Goal: Task Accomplishment & Management: Use online tool/utility

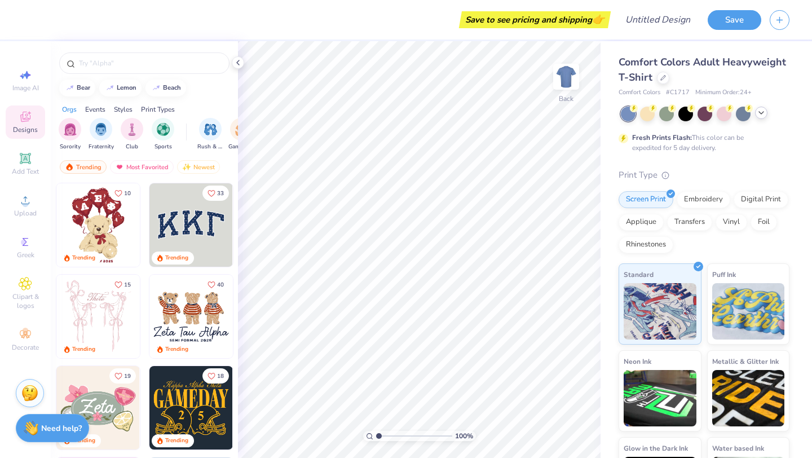
click at [761, 115] on icon at bounding box center [760, 112] width 9 height 9
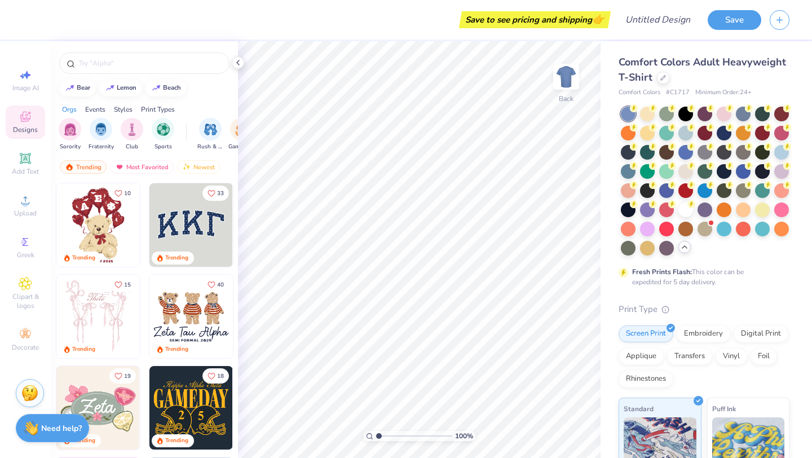
click at [776, 74] on div "Comfort Colors Adult Heavyweight T-Shirt" at bounding box center [703, 70] width 171 height 30
click at [662, 78] on icon at bounding box center [663, 77] width 6 height 6
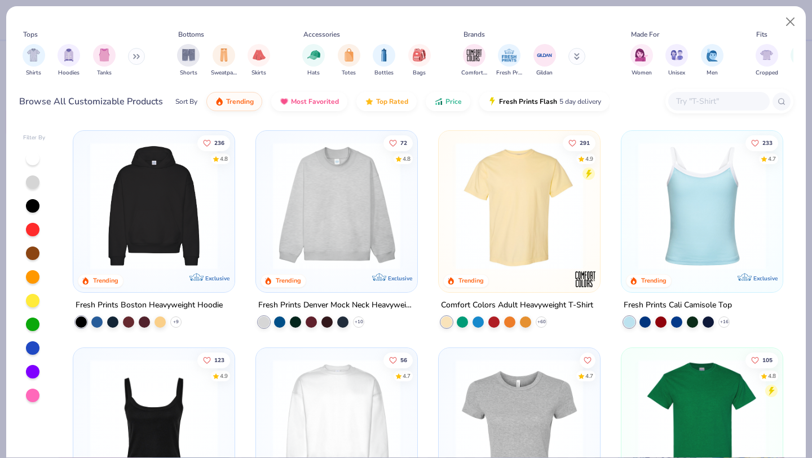
click at [320, 196] on img at bounding box center [336, 205] width 139 height 127
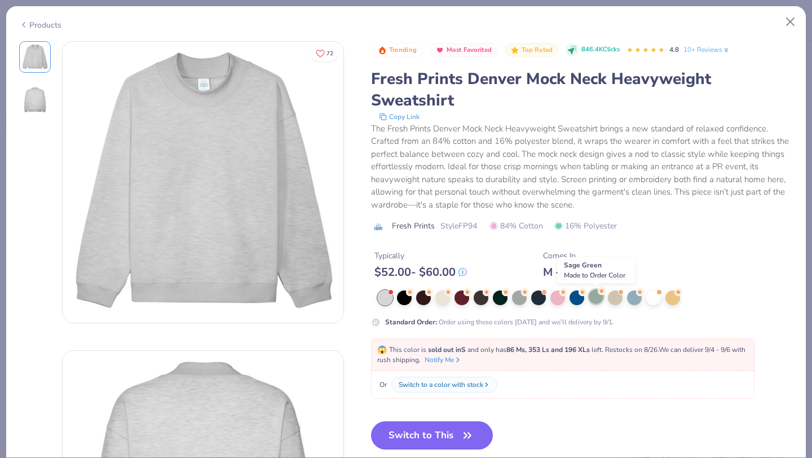
click at [595, 296] on div at bounding box center [595, 296] width 15 height 15
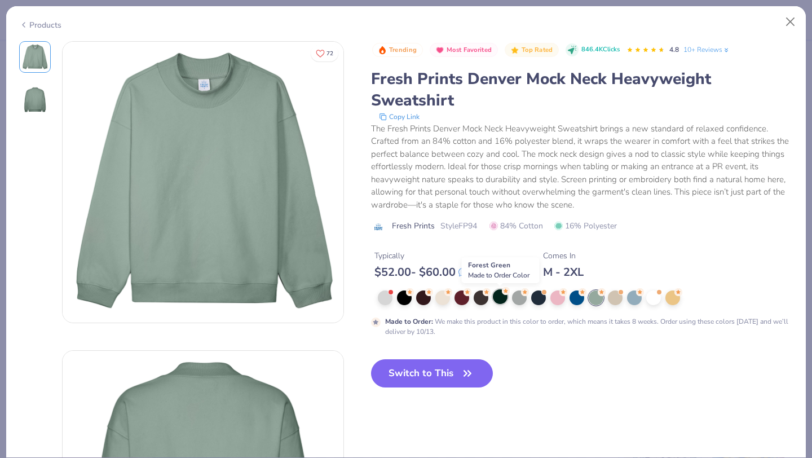
click at [499, 299] on div at bounding box center [500, 296] width 15 height 15
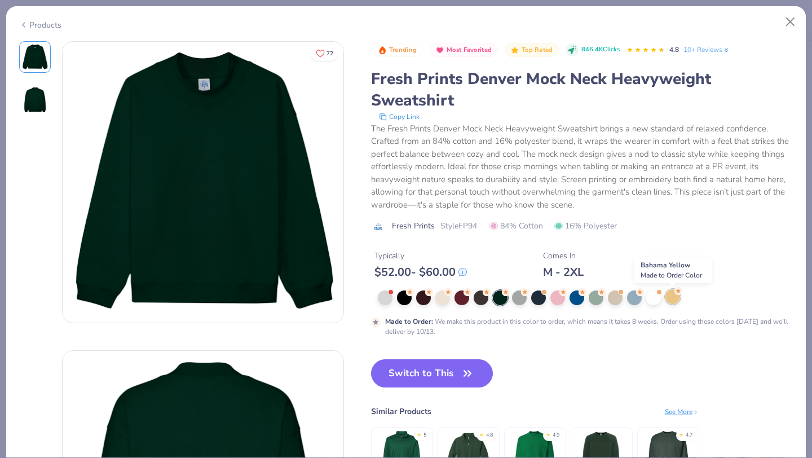
click at [668, 300] on div at bounding box center [672, 296] width 15 height 15
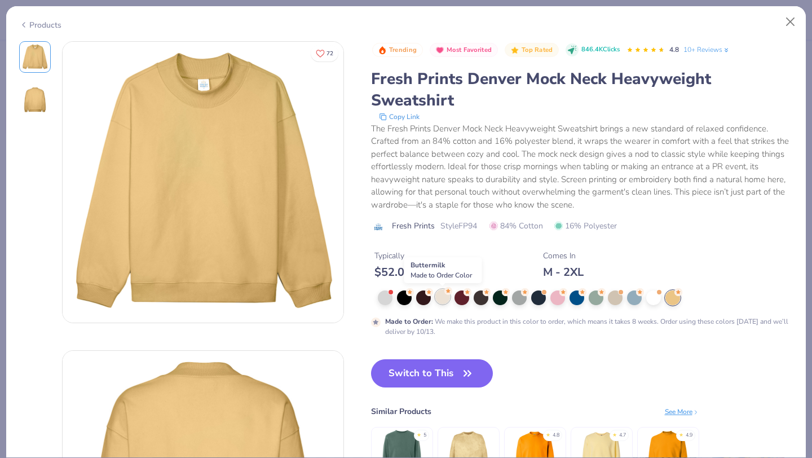
click at [441, 298] on div at bounding box center [442, 296] width 15 height 15
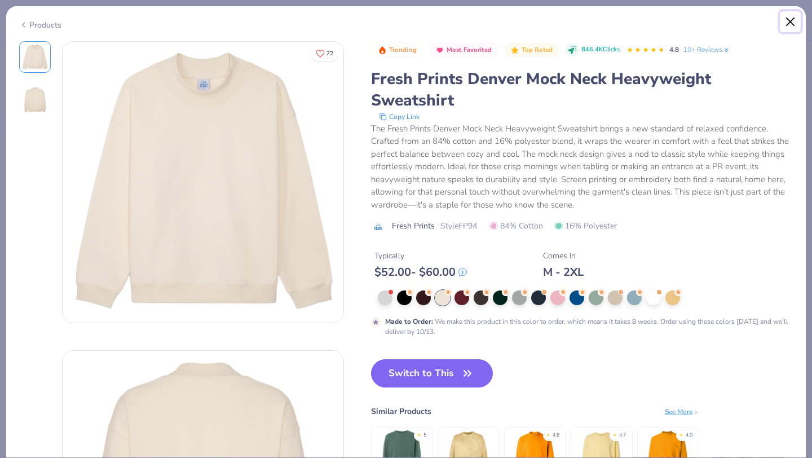
click at [792, 26] on button "Close" at bounding box center [789, 21] width 21 height 21
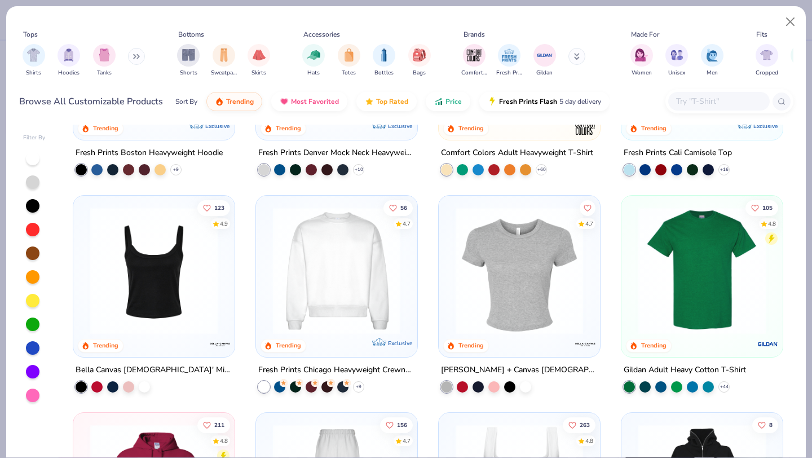
scroll to position [153, 0]
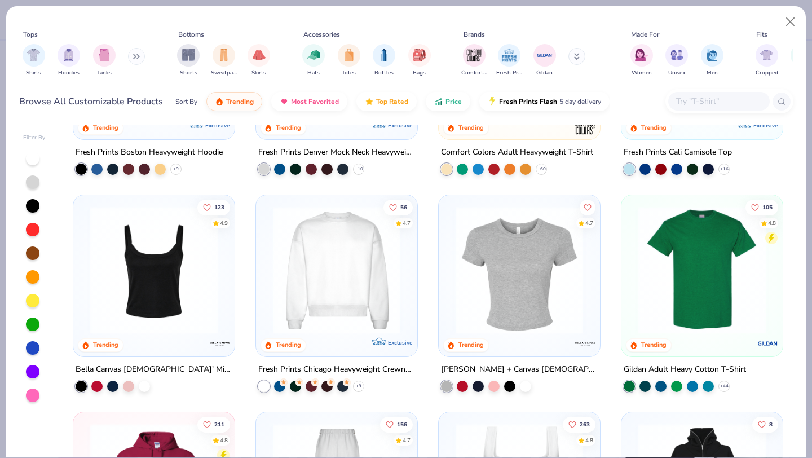
click at [320, 286] on img at bounding box center [336, 269] width 139 height 127
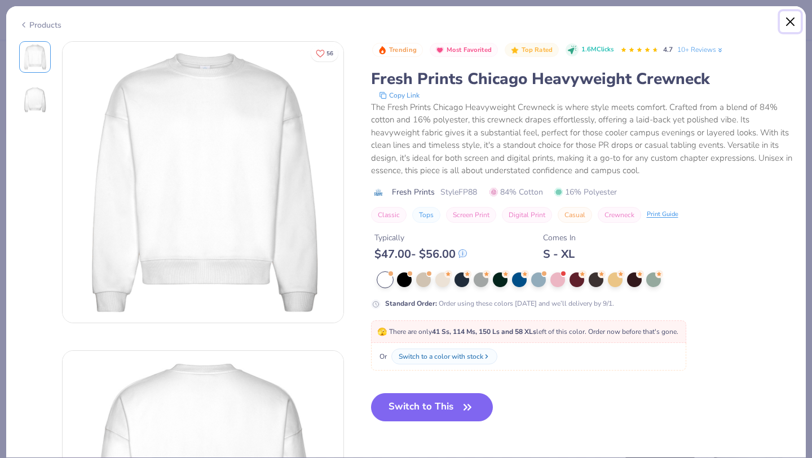
click at [791, 18] on button "Close" at bounding box center [789, 21] width 21 height 21
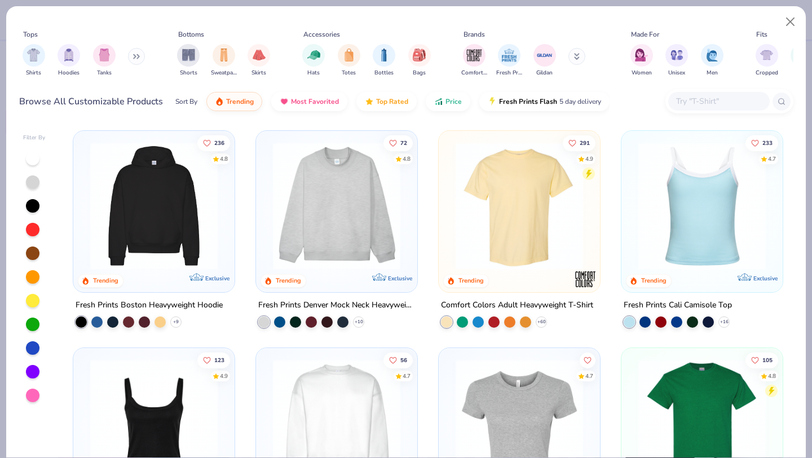
click at [326, 191] on img at bounding box center [336, 205] width 139 height 127
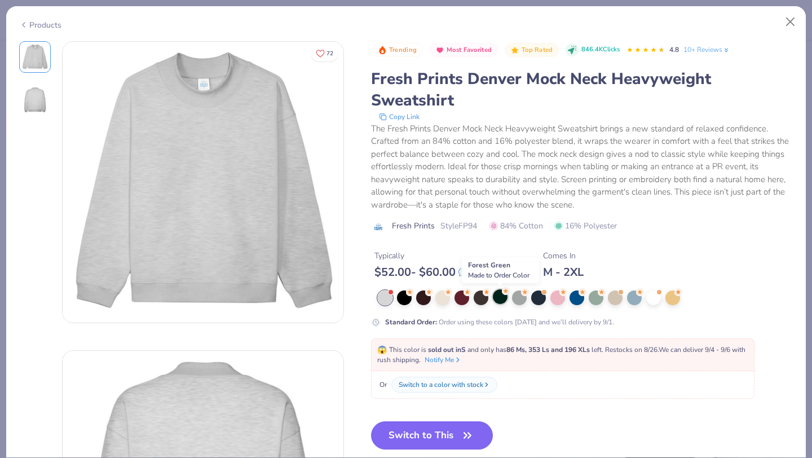
click at [498, 299] on div at bounding box center [500, 296] width 15 height 15
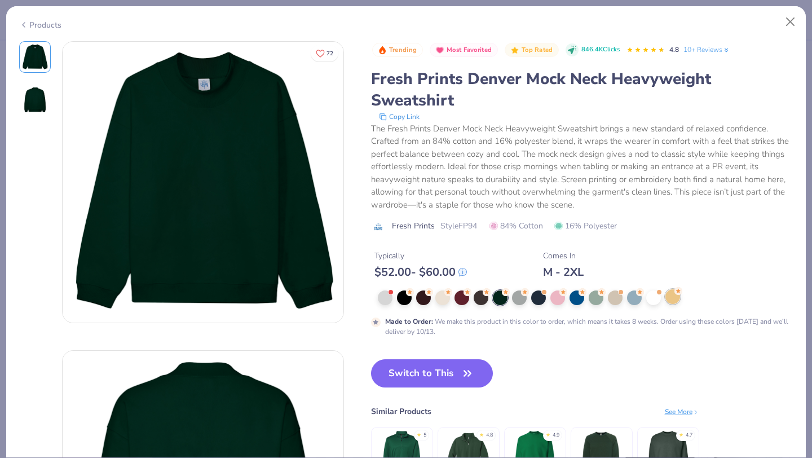
click at [674, 298] on div at bounding box center [672, 296] width 15 height 15
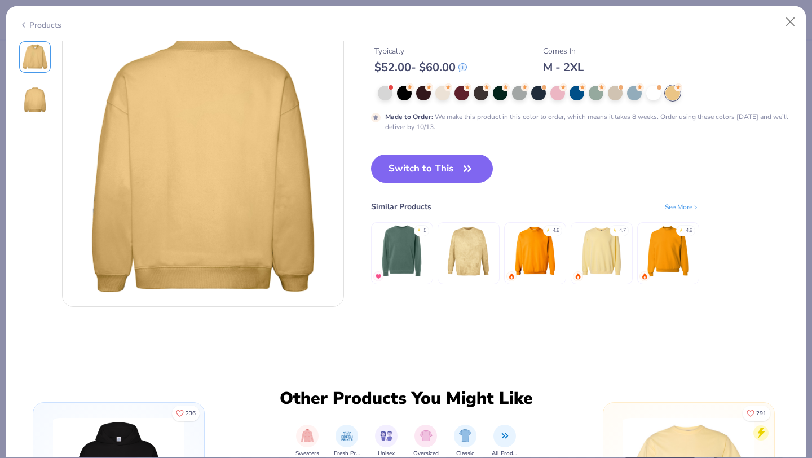
scroll to position [333, 0]
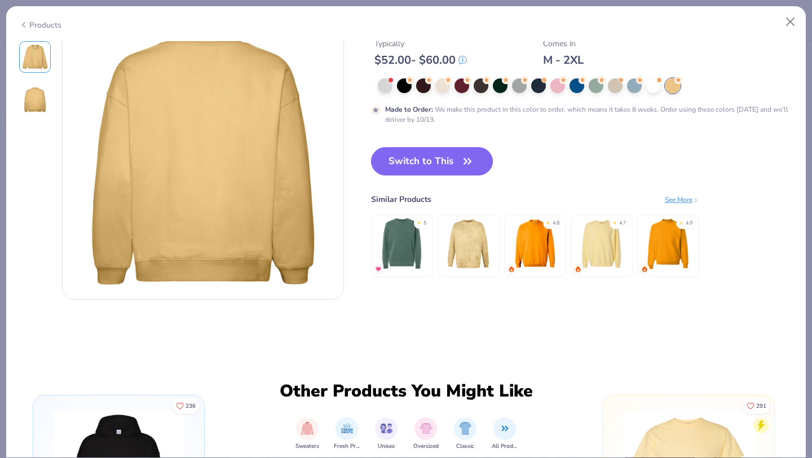
click at [425, 150] on button "Switch to This" at bounding box center [432, 161] width 122 height 28
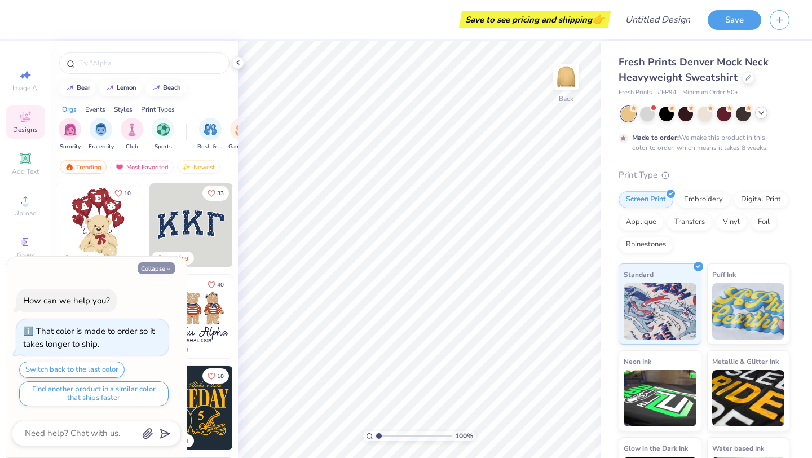
click at [162, 265] on button "Collapse" at bounding box center [157, 268] width 38 height 12
type textarea "x"
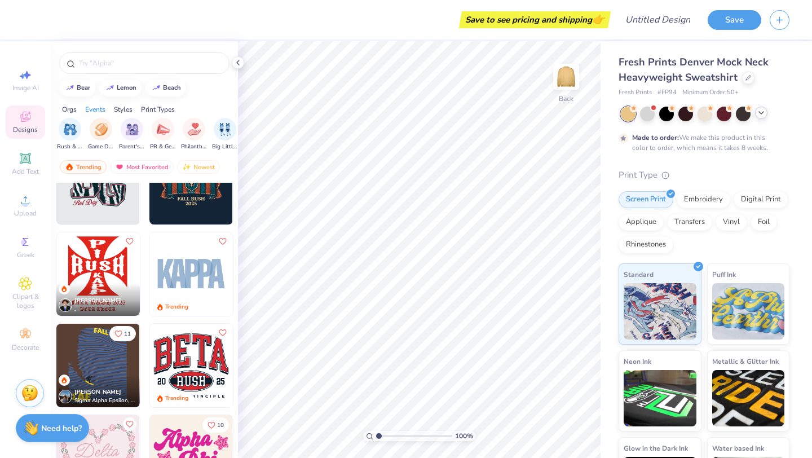
scroll to position [0, 133]
click at [103, 131] on img "filter for Game Day" at bounding box center [108, 128] width 13 height 13
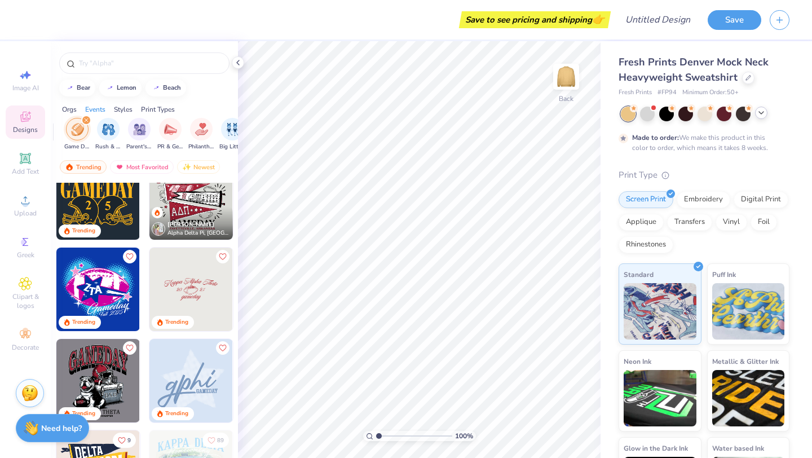
scroll to position [0, 0]
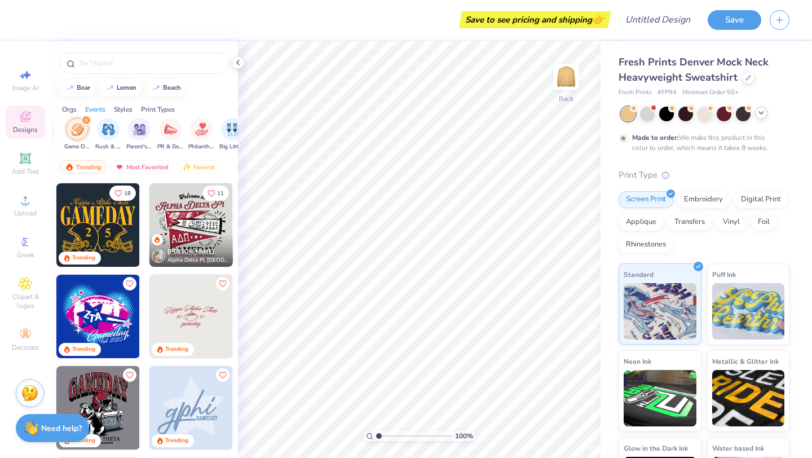
click at [195, 220] on img at bounding box center [190, 224] width 83 height 83
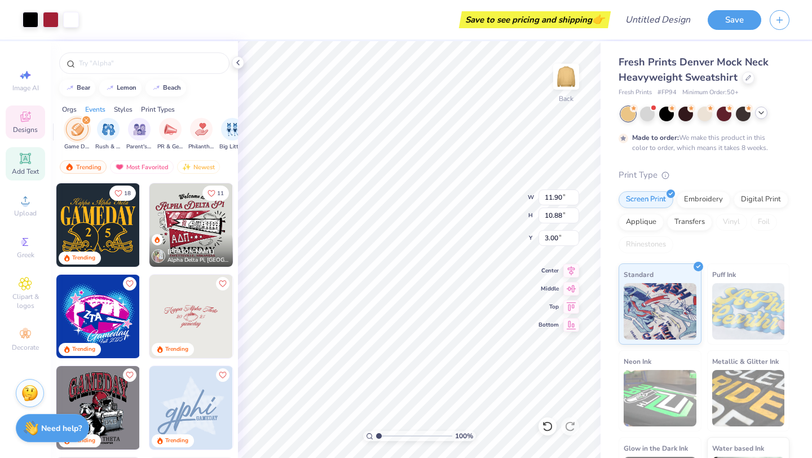
click at [21, 158] on icon at bounding box center [25, 158] width 8 height 8
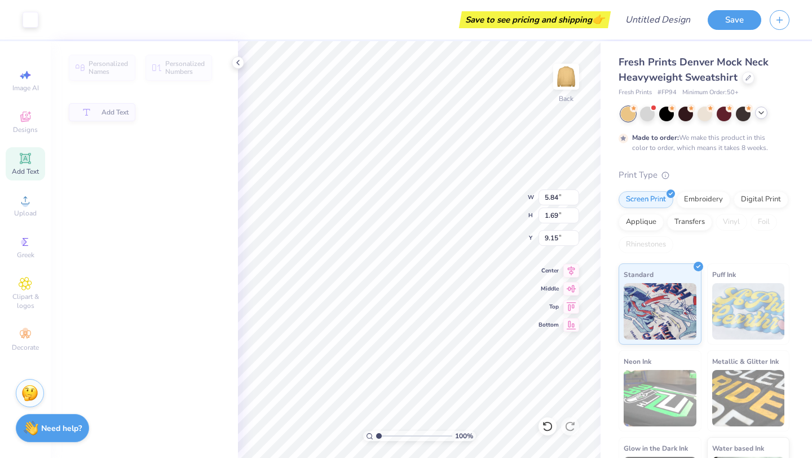
type input "5.84"
type input "1.69"
type input "9.15"
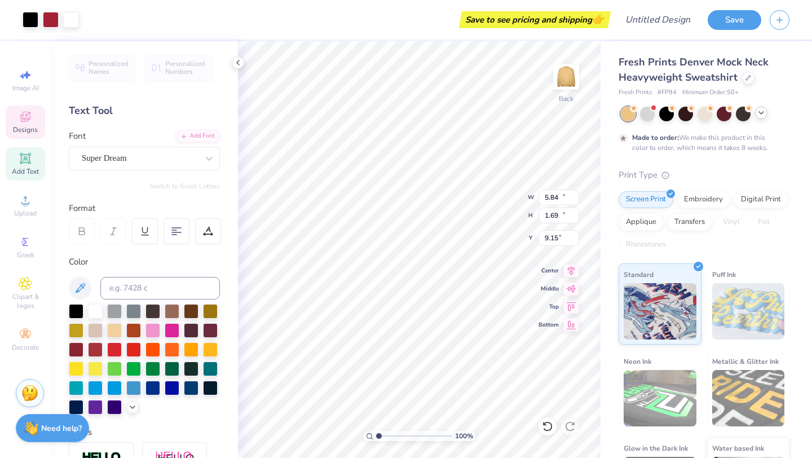
type input "11.90"
type input "10.88"
type input "3.00"
type input "5.84"
type input "1.69"
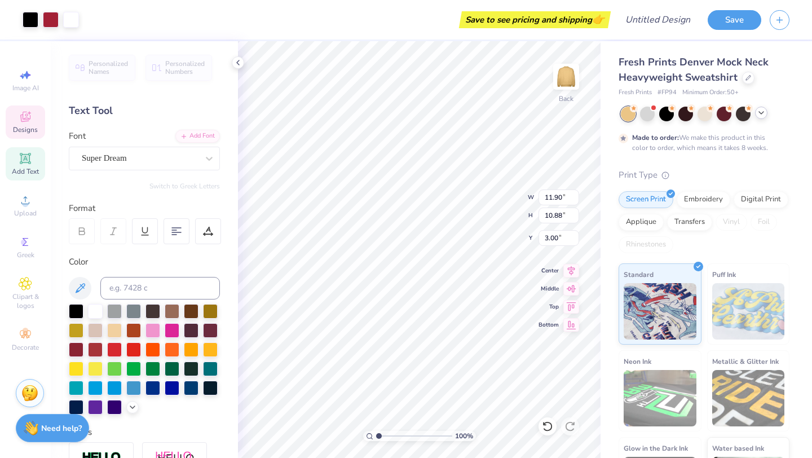
type input "9.15"
click at [51, 20] on div at bounding box center [51, 19] width 16 height 16
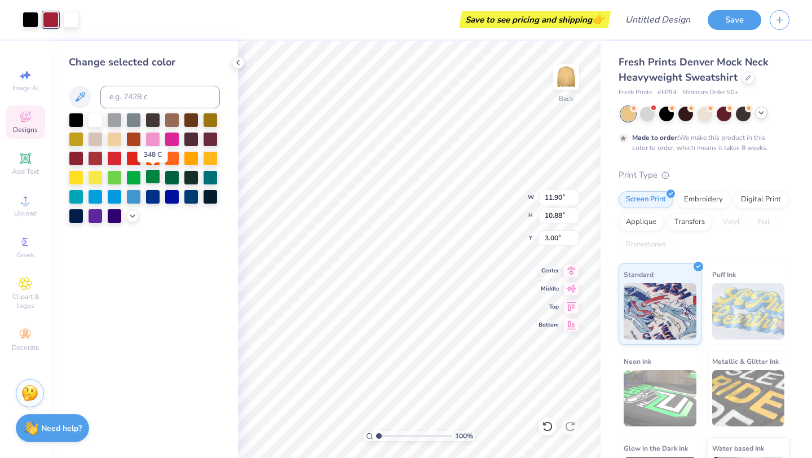
click at [153, 178] on div at bounding box center [152, 176] width 15 height 15
click at [172, 178] on div at bounding box center [172, 176] width 15 height 15
click at [644, 115] on div at bounding box center [647, 112] width 15 height 15
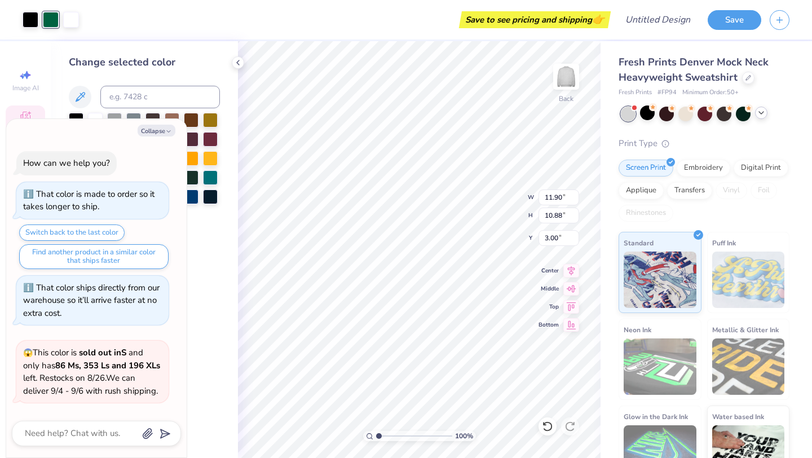
scroll to position [237, 0]
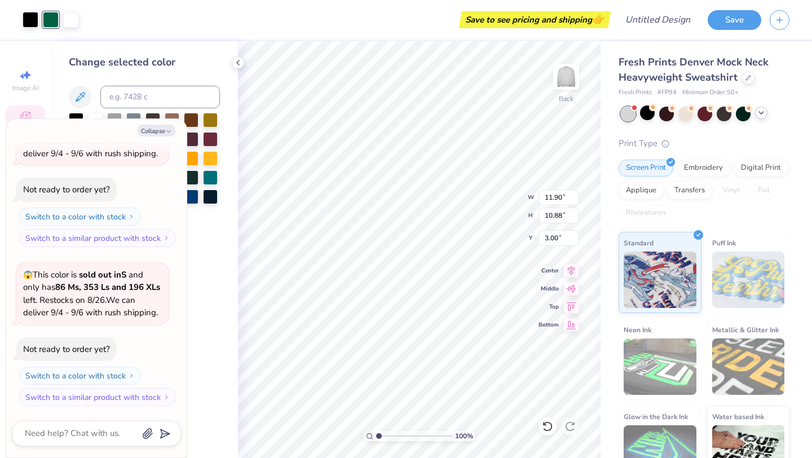
click at [181, 307] on div "Collapse How can we help you? That color is made to order so it takes longer to…" at bounding box center [96, 288] width 180 height 338
click at [201, 268] on div "Change selected color" at bounding box center [144, 249] width 187 height 417
click at [158, 131] on button "Collapse" at bounding box center [157, 131] width 38 height 12
type textarea "x"
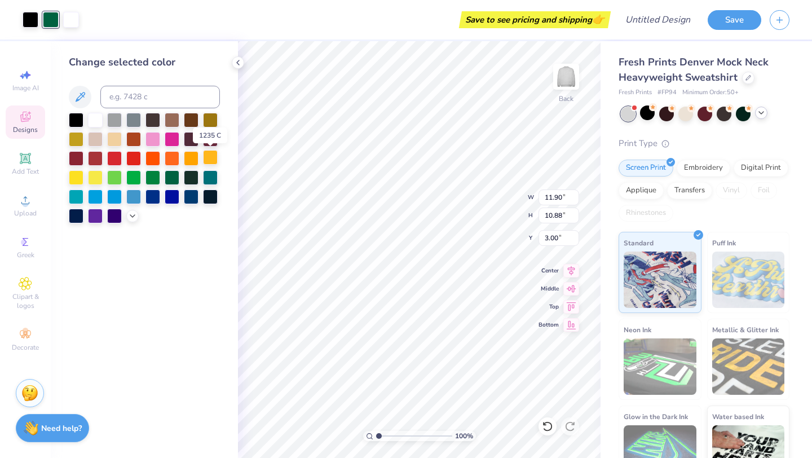
click at [211, 159] on div at bounding box center [210, 157] width 15 height 15
click at [172, 180] on div at bounding box center [172, 176] width 15 height 15
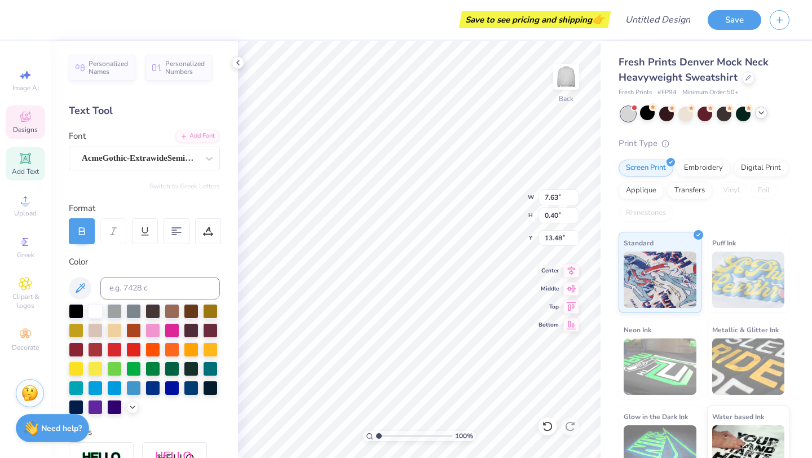
scroll to position [0, 0]
type textarea "F"
type textarea "Fargo, [US_STATE]"
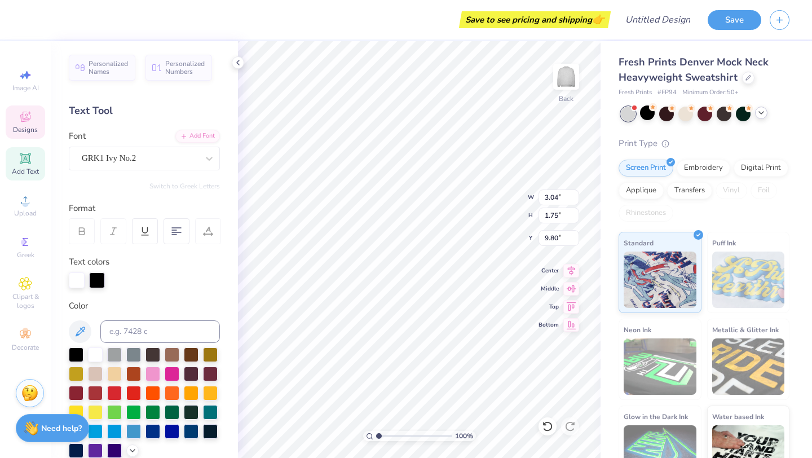
type input "3.04"
type input "1.75"
type input "9.80"
paste textarea "D"
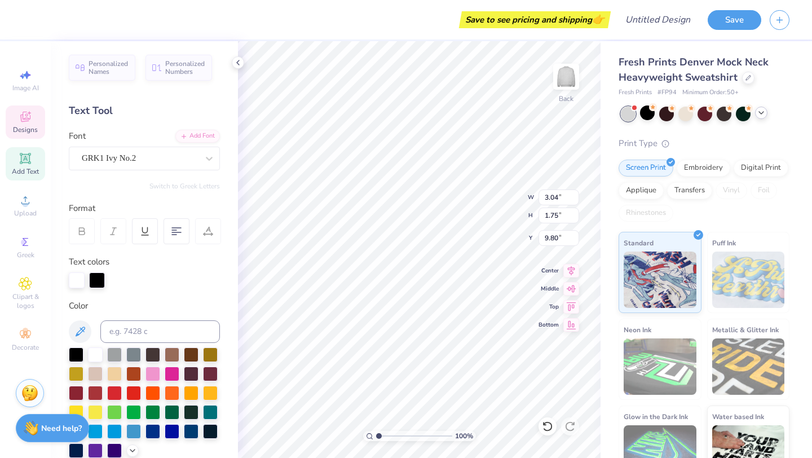
type textarea "DDD"
type input "8.89"
type input "2.97"
type input "6.00"
type input "11.70"
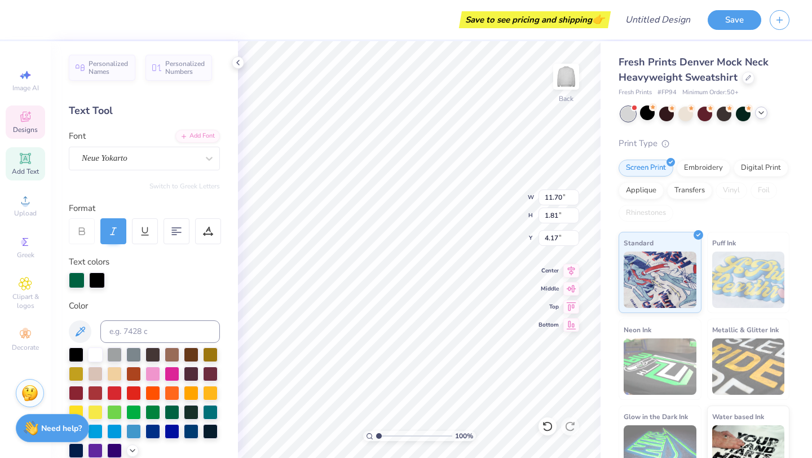
type input "1.81"
type input "4.17"
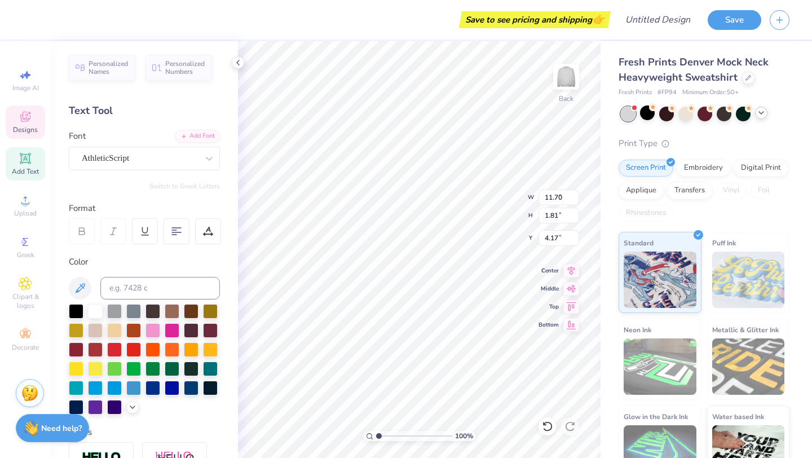
type input "4.52"
type input "1.10"
type input "3.00"
type textarea "W"
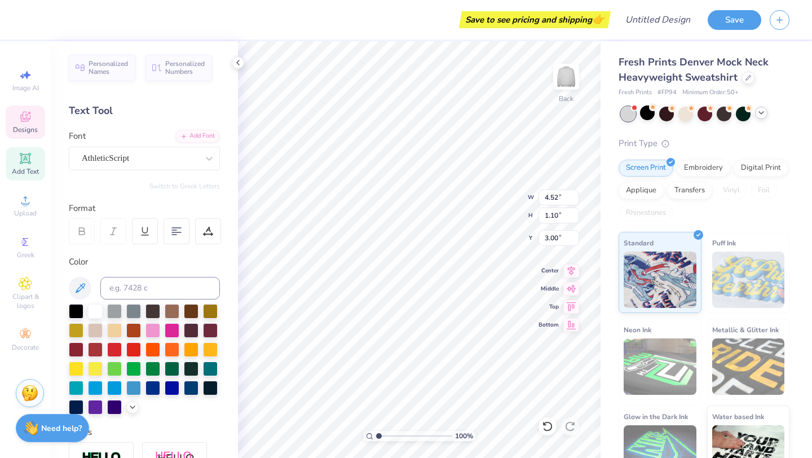
type textarea "Homecoming"
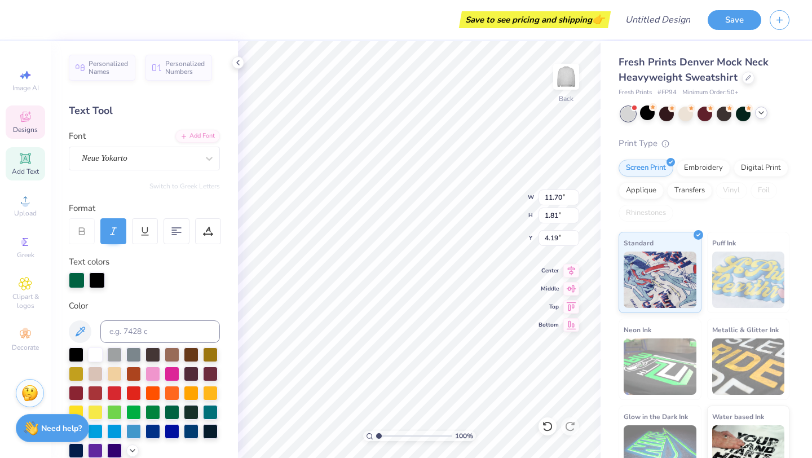
type textarea "D"
type textarea "Tri-Delta"
type input "8.58"
type input "2.35"
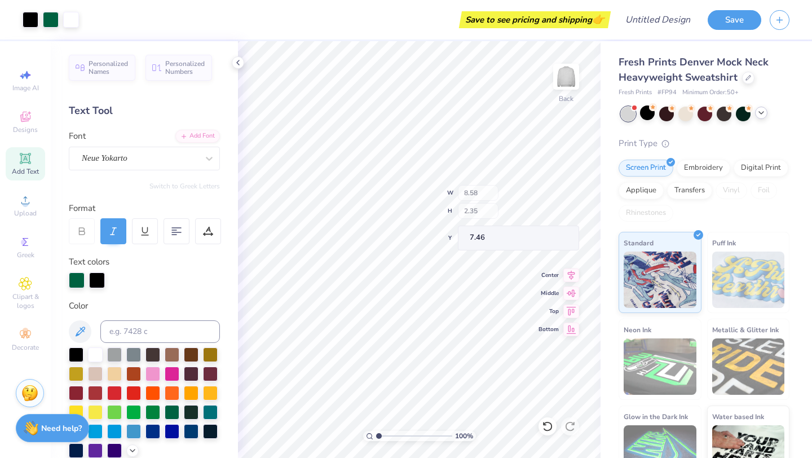
type input "7.46"
type input "8.58"
type input "2.35"
type input "7.65"
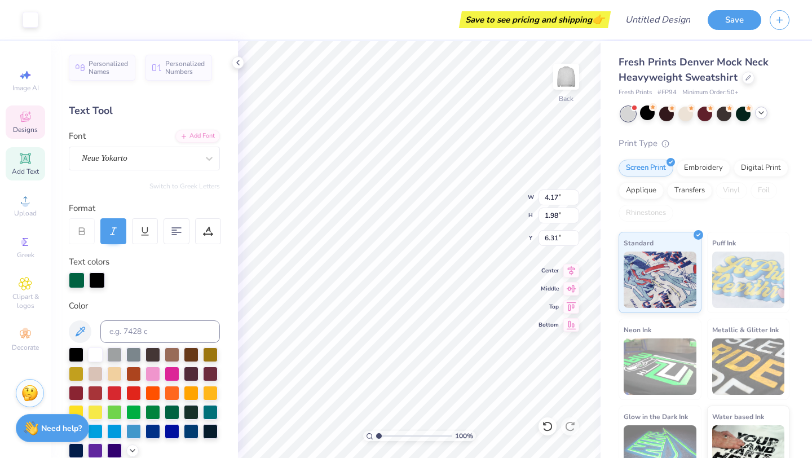
type input "4.17"
type input "1.98"
type input "6.31"
type input "7.59"
type input "2.89"
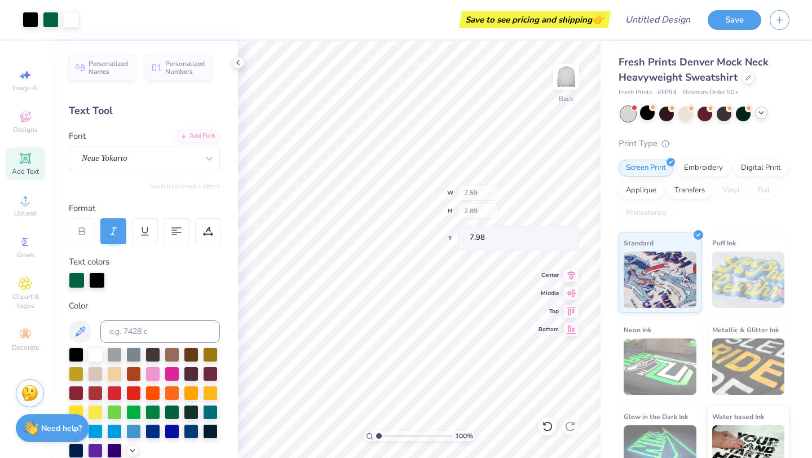
type input "7.82"
type input "8.43"
type input "2.95"
type input "6.00"
click at [547, 424] on icon at bounding box center [547, 425] width 11 height 11
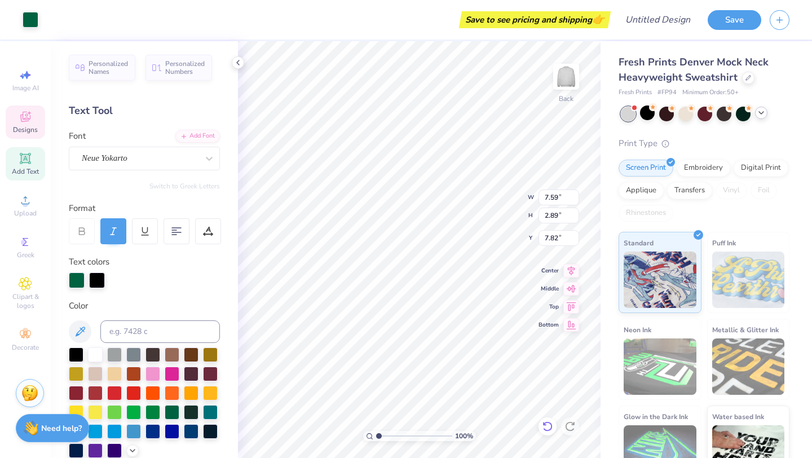
click at [547, 424] on icon at bounding box center [547, 425] width 11 height 11
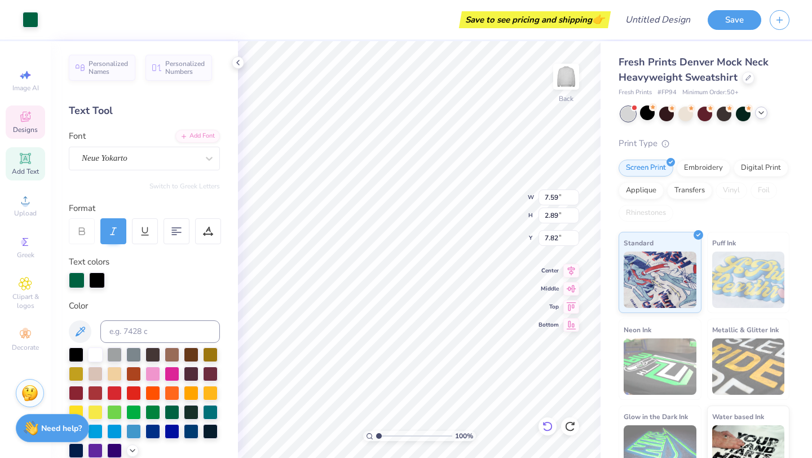
click at [547, 424] on icon at bounding box center [547, 425] width 11 height 11
type input "6.00"
click at [237, 62] on polyline at bounding box center [238, 62] width 2 height 5
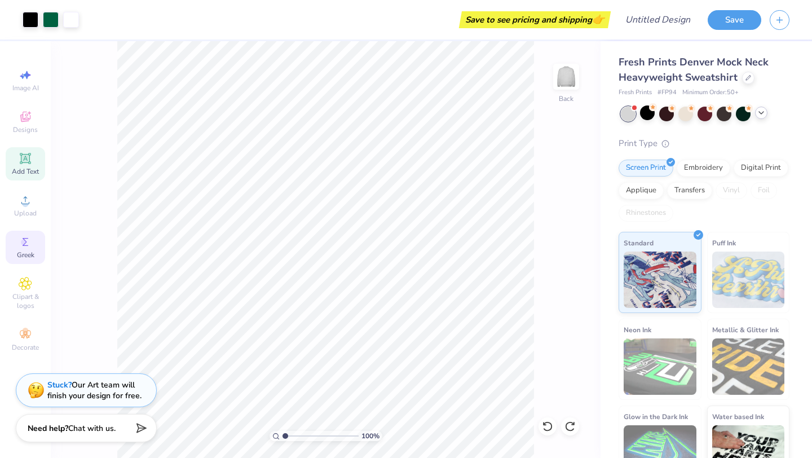
click at [21, 249] on div "Greek" at bounding box center [25, 247] width 39 height 33
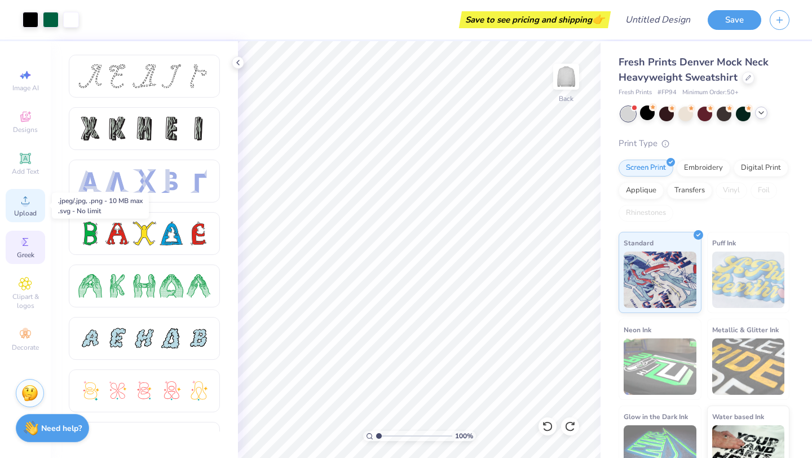
click at [30, 203] on icon at bounding box center [26, 200] width 14 height 14
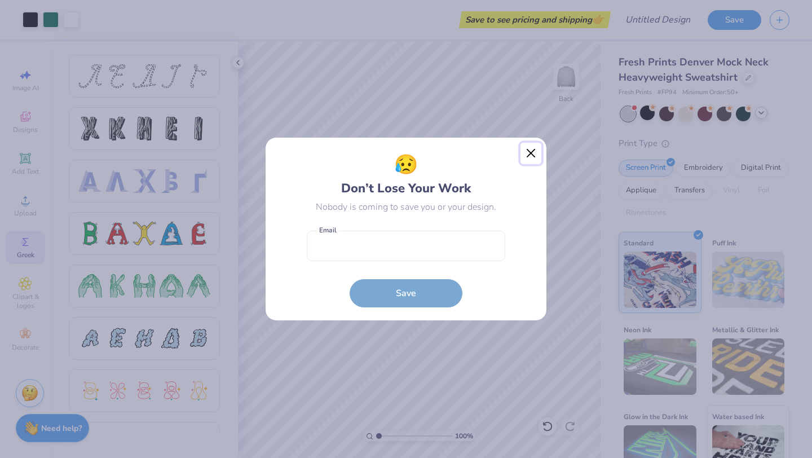
click at [533, 150] on button "Close" at bounding box center [530, 153] width 21 height 21
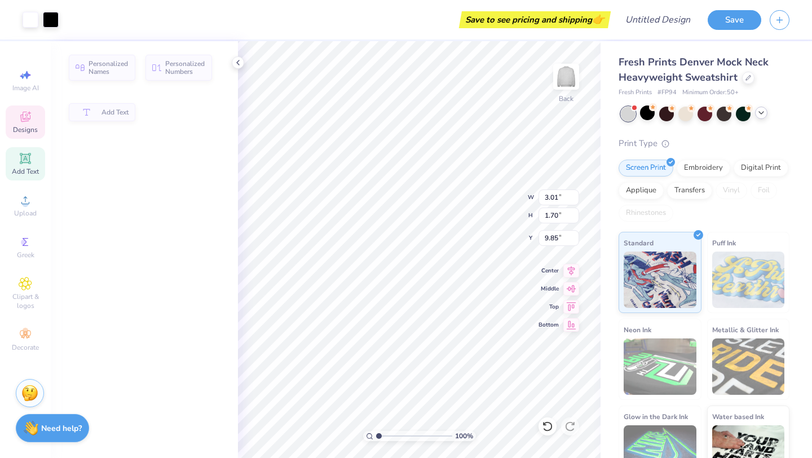
type input "3.01"
type input "1.70"
type input "10.00"
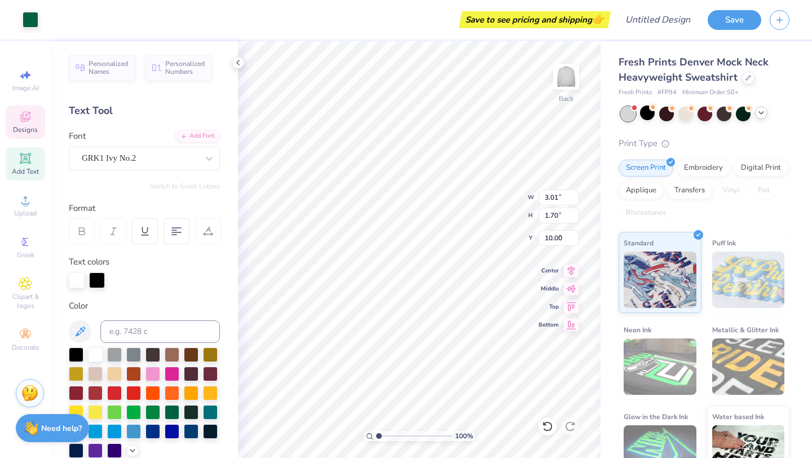
type input "8.27"
type input "3.37"
type input "9.03"
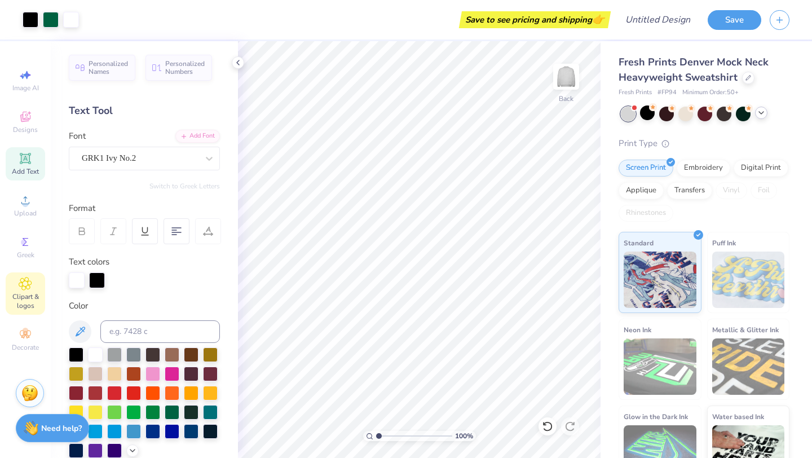
click at [10, 274] on div "Clipart & logos" at bounding box center [25, 293] width 39 height 42
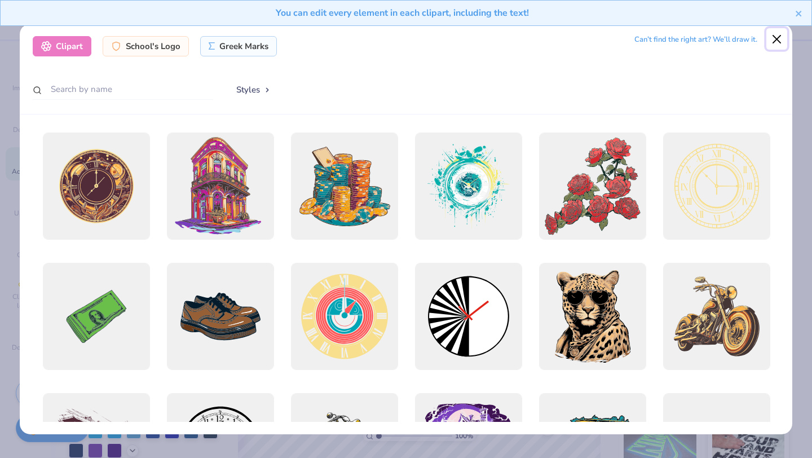
click at [776, 34] on button "Close" at bounding box center [776, 38] width 21 height 21
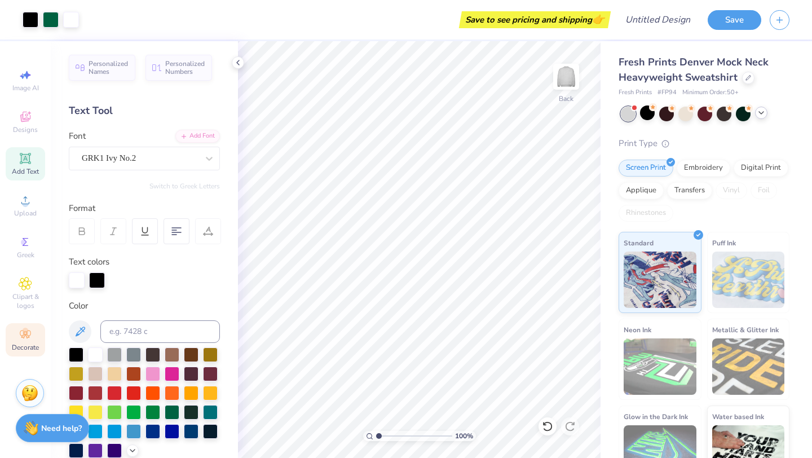
click at [23, 338] on icon at bounding box center [26, 334] width 14 height 14
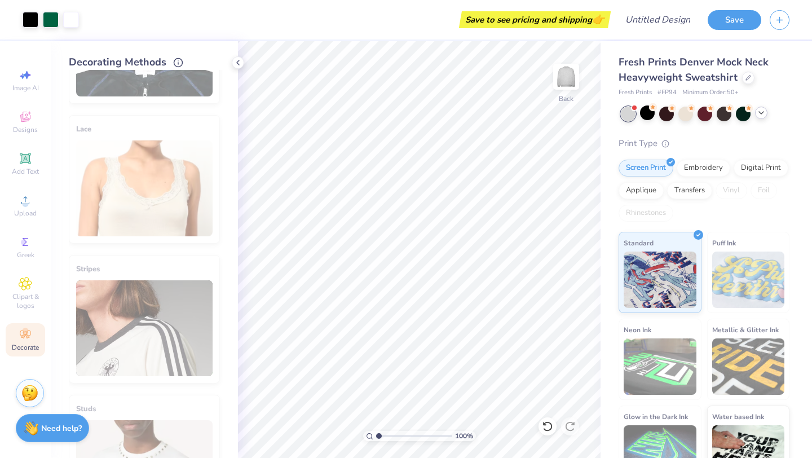
scroll to position [0, 0]
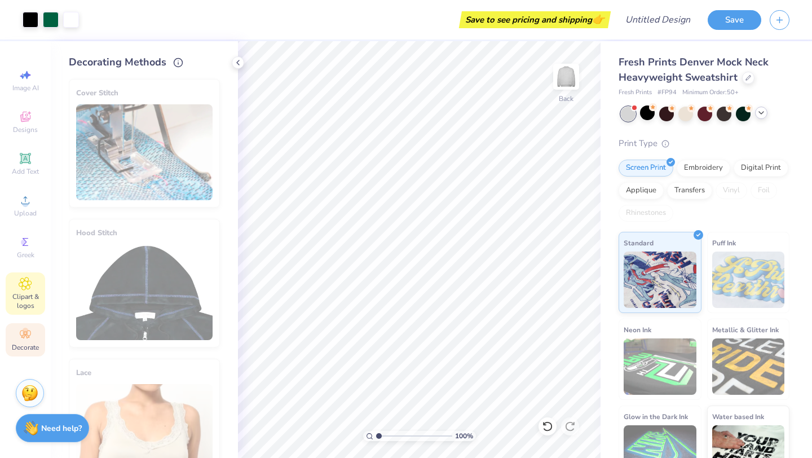
click at [21, 297] on span "Clipart & logos" at bounding box center [25, 301] width 39 height 18
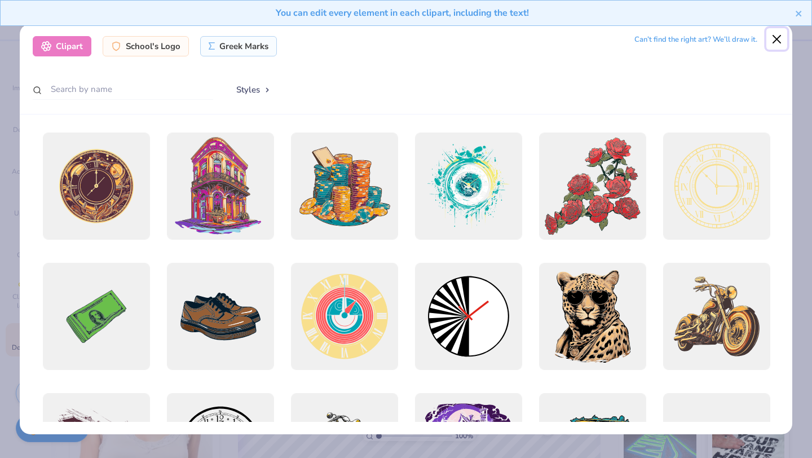
click at [779, 41] on button "Close" at bounding box center [776, 38] width 21 height 21
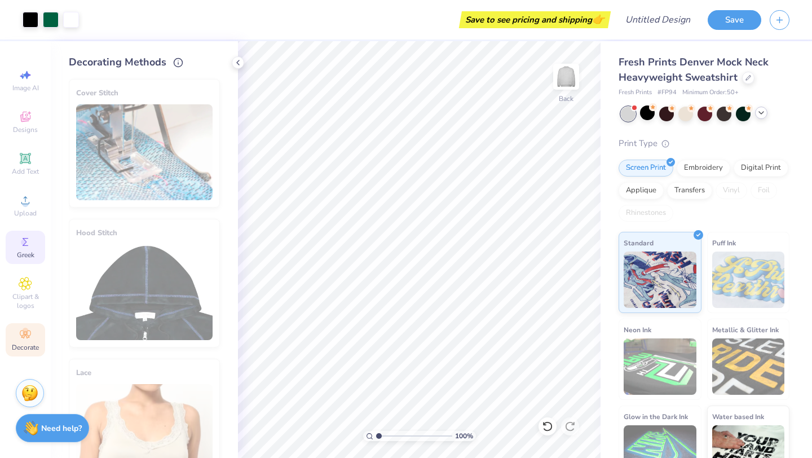
click at [22, 251] on span "Greek" at bounding box center [25, 254] width 17 height 9
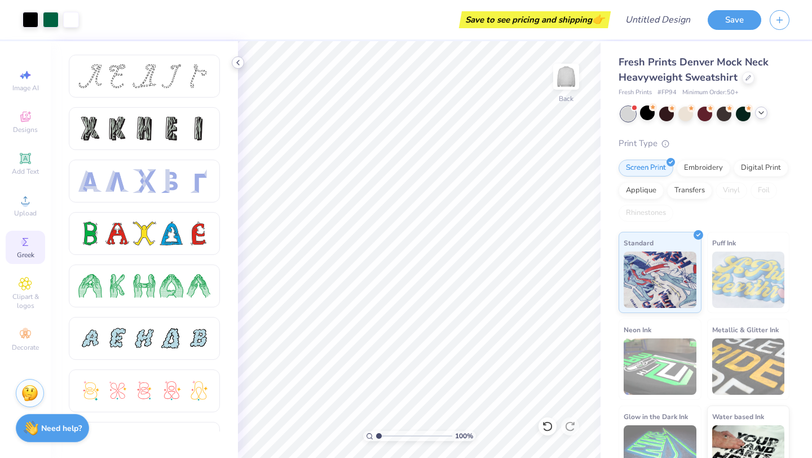
click at [237, 64] on icon at bounding box center [237, 62] width 9 height 9
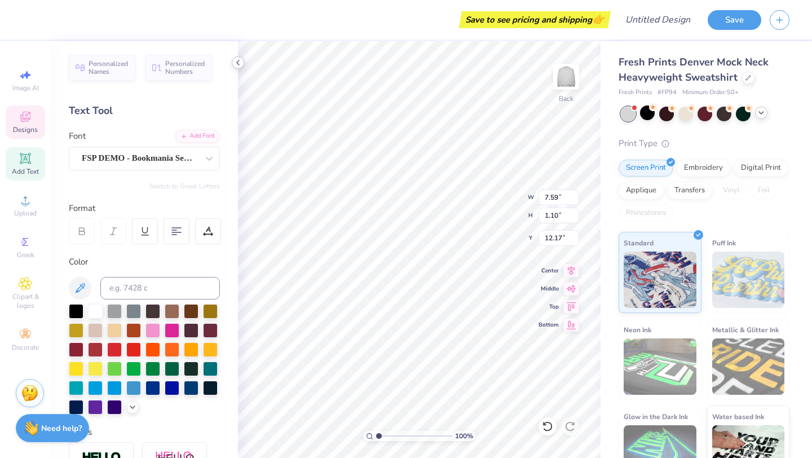
type input "8.27"
type input "3.37"
type input "9.03"
type input "3.01"
type input "1.70"
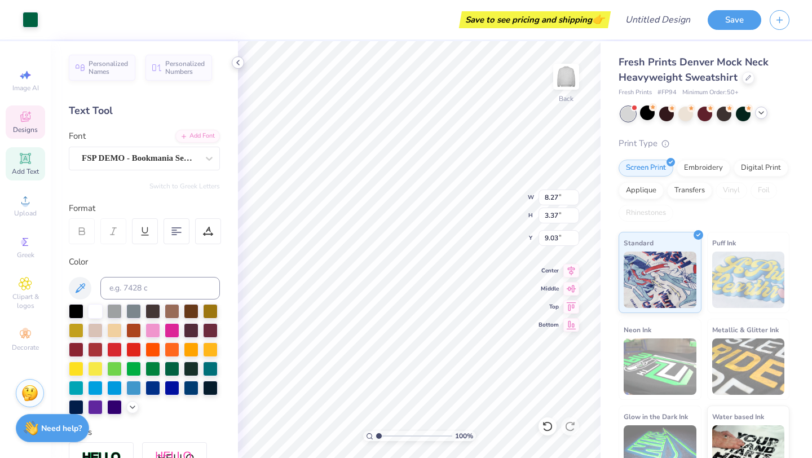
type input "10.00"
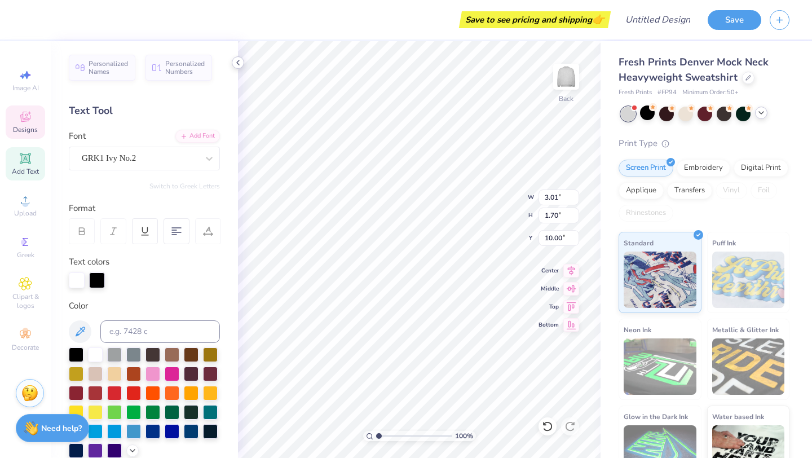
type input "8.27"
type input "3.37"
type input "9.03"
click at [718, 166] on div "Embroidery" at bounding box center [703, 166] width 54 height 17
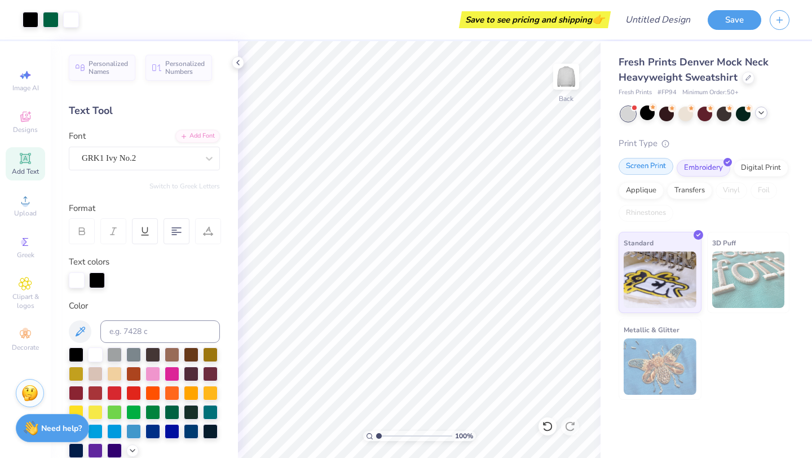
click at [636, 167] on div "Screen Print" at bounding box center [645, 166] width 55 height 17
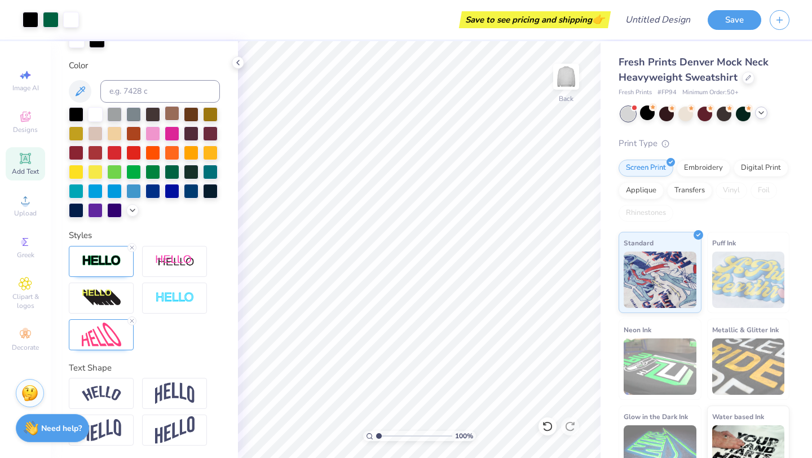
scroll to position [241, 0]
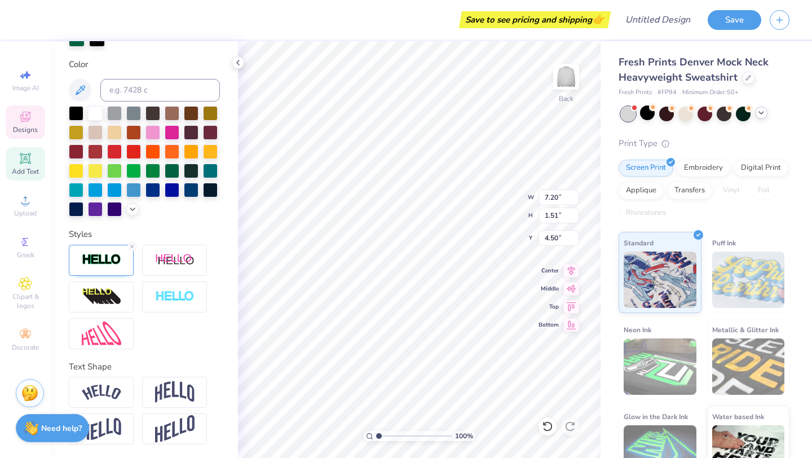
type input "5.35"
type input "1.17"
type input "2.97"
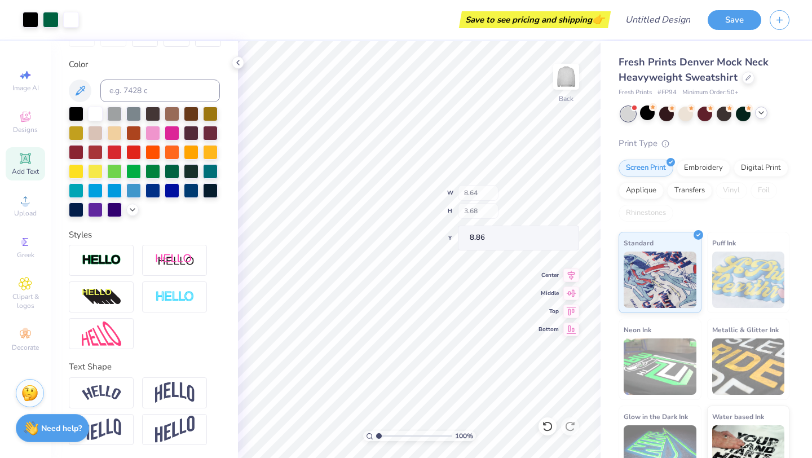
click at [478, 214] on div "100 % Back W 8.64 H 3.68 Y 8.86 Center Middle Top Bottom" at bounding box center [419, 249] width 362 height 417
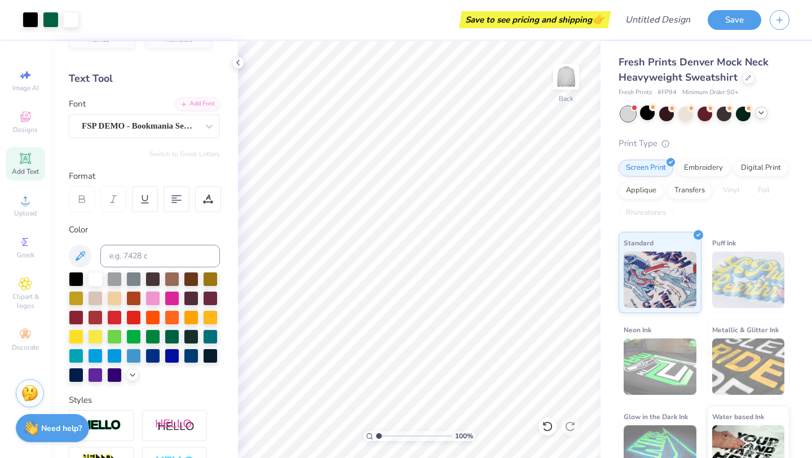
scroll to position [0, 0]
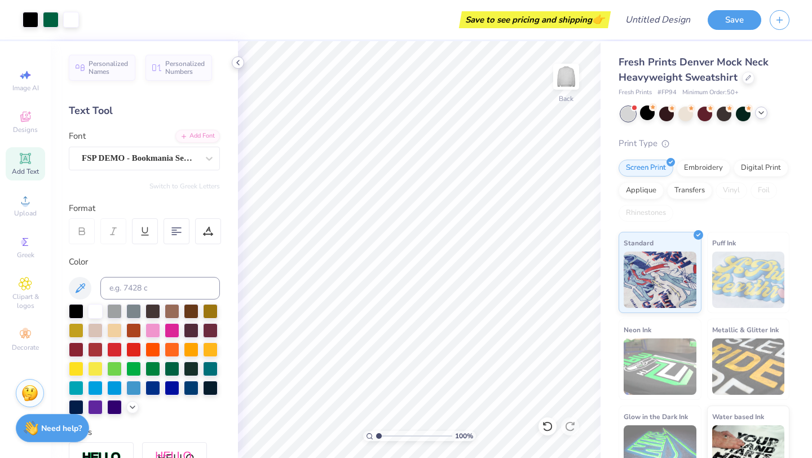
click at [238, 60] on polyline at bounding box center [238, 62] width 2 height 5
click at [759, 115] on icon at bounding box center [760, 112] width 9 height 9
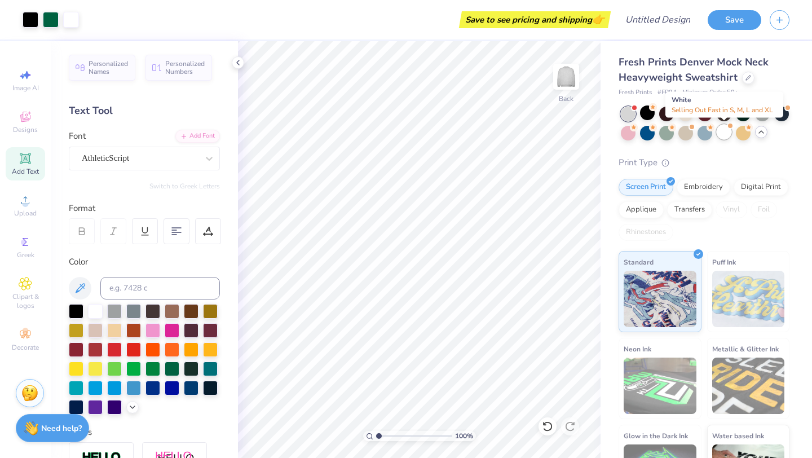
click at [723, 129] on div at bounding box center [723, 132] width 15 height 15
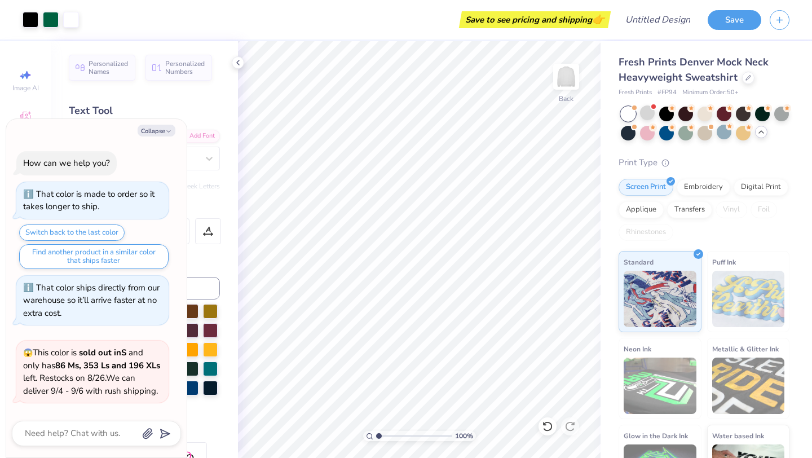
scroll to position [384, 0]
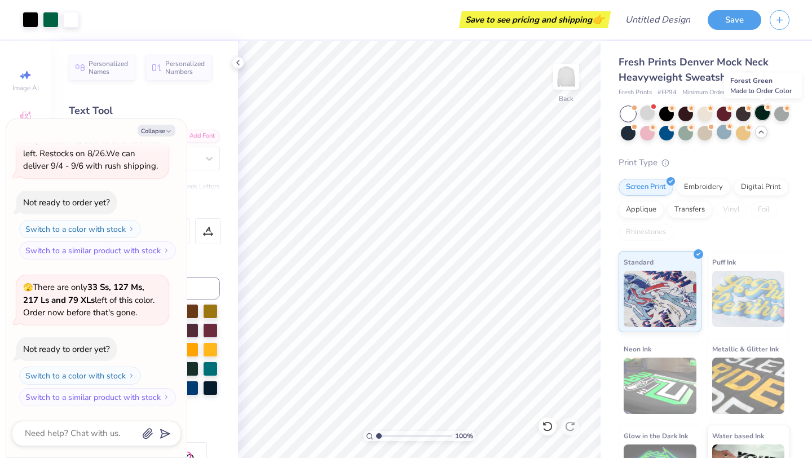
click at [763, 112] on div at bounding box center [762, 112] width 15 height 15
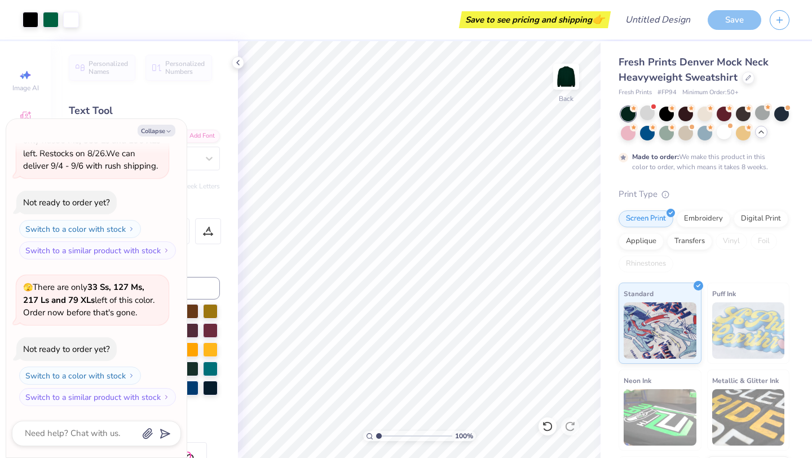
scroll to position [477, 0]
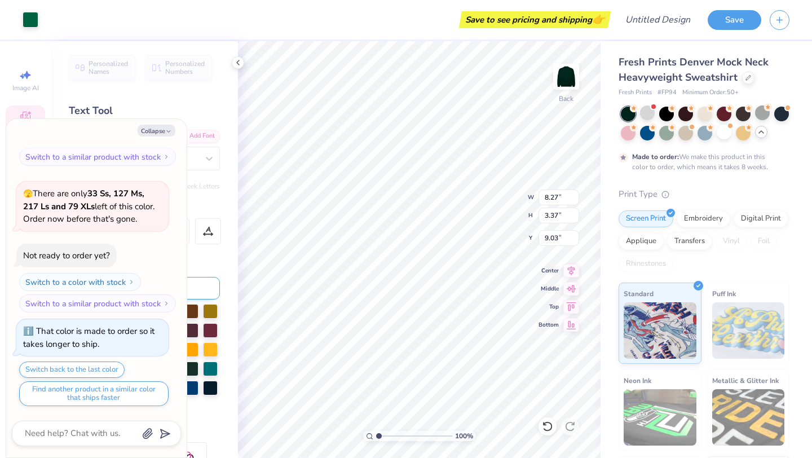
type textarea "x"
type input "5.35"
type input "1.17"
type input "3.00"
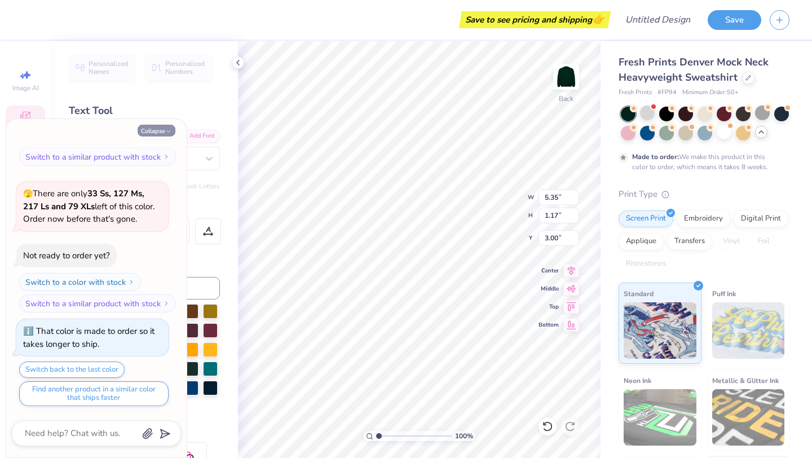
click at [164, 134] on button "Collapse" at bounding box center [157, 131] width 38 height 12
type textarea "x"
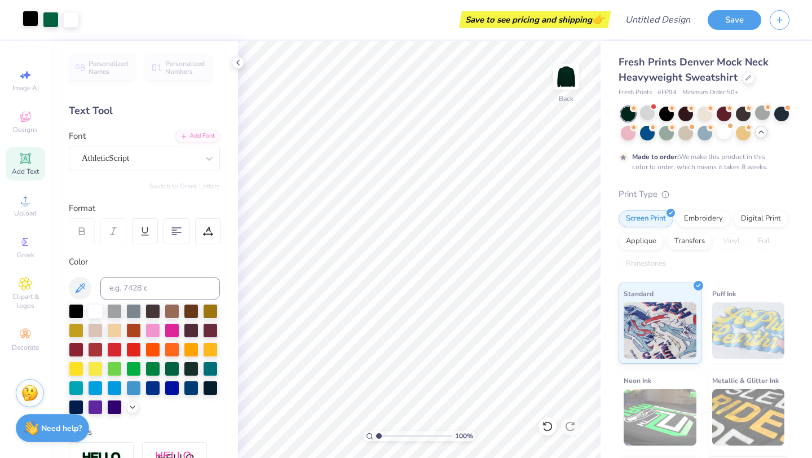
click at [26, 16] on div at bounding box center [31, 19] width 16 height 16
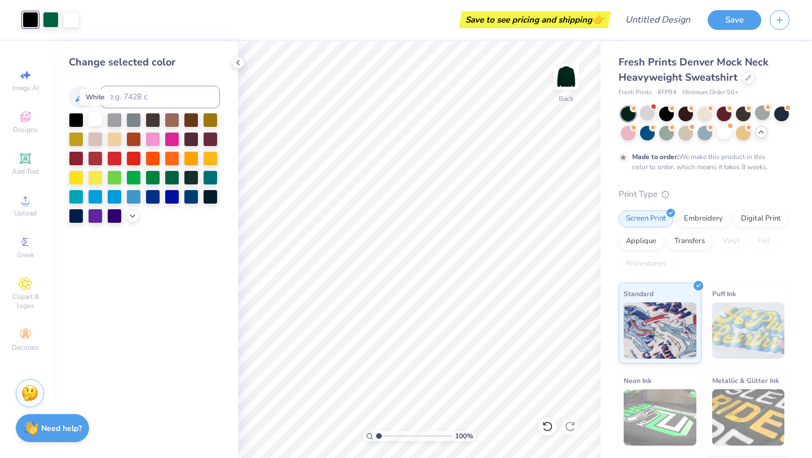
click at [95, 125] on div at bounding box center [95, 119] width 15 height 15
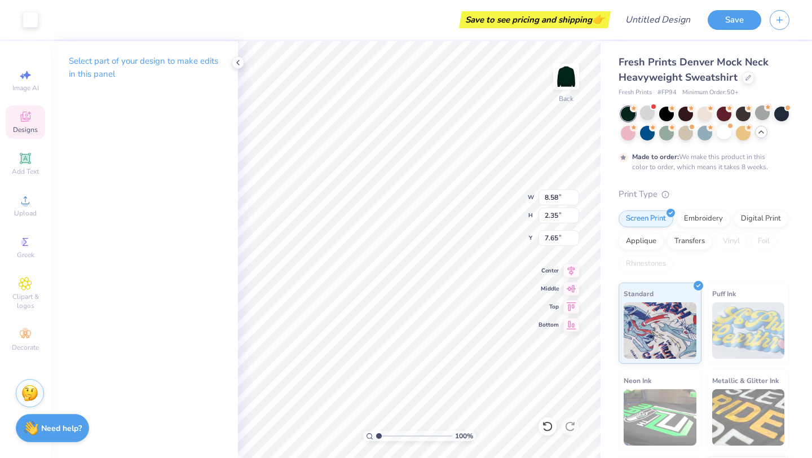
type input "7.65"
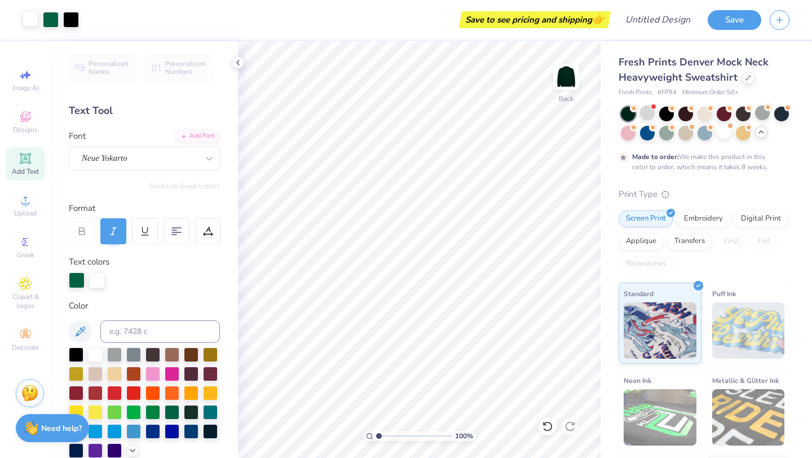
click at [35, 11] on div at bounding box center [31, 19] width 16 height 16
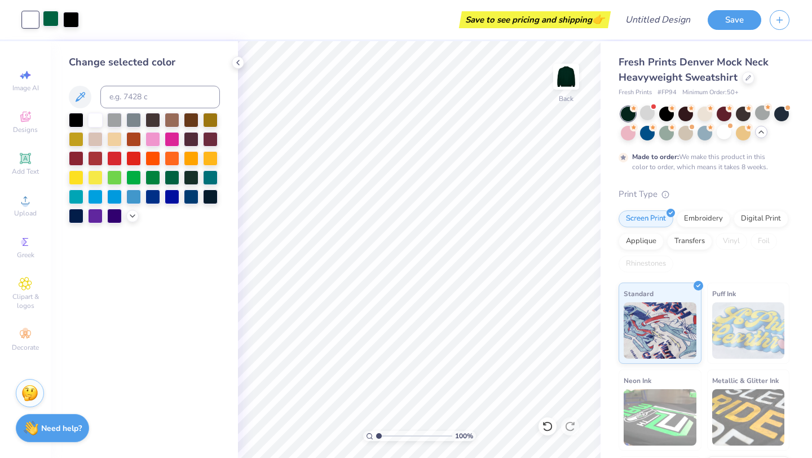
click at [47, 14] on div at bounding box center [51, 19] width 16 height 16
click at [213, 156] on div at bounding box center [210, 157] width 15 height 15
click at [698, 223] on div "Embroidery" at bounding box center [703, 217] width 54 height 17
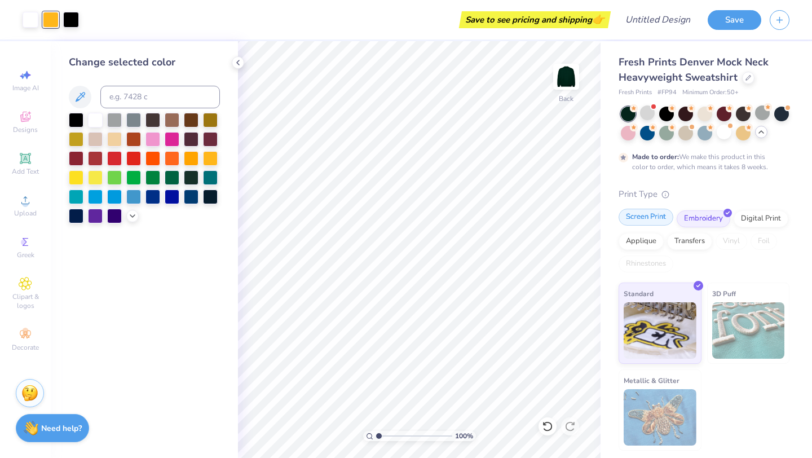
click at [650, 217] on div "Screen Print" at bounding box center [645, 217] width 55 height 17
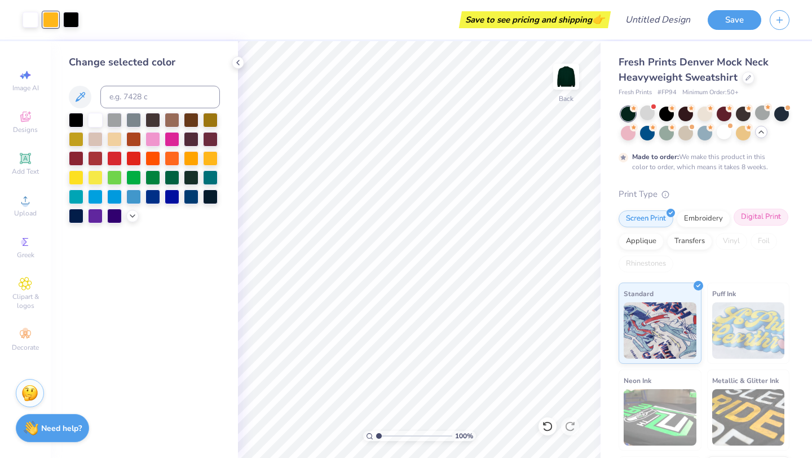
click at [756, 218] on div "Digital Print" at bounding box center [760, 217] width 55 height 17
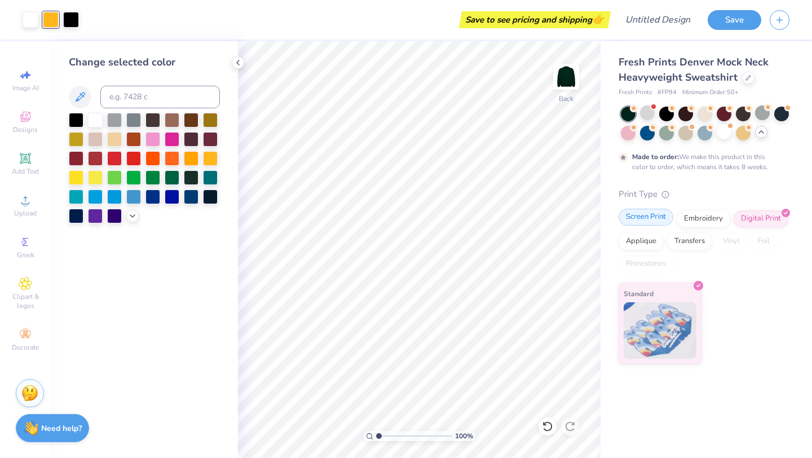
click at [653, 211] on div "Screen Print" at bounding box center [645, 217] width 55 height 17
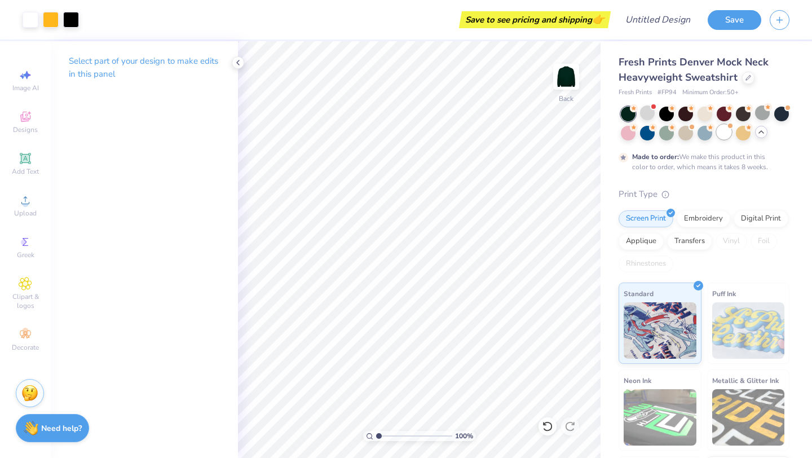
click at [728, 133] on div at bounding box center [723, 132] width 15 height 15
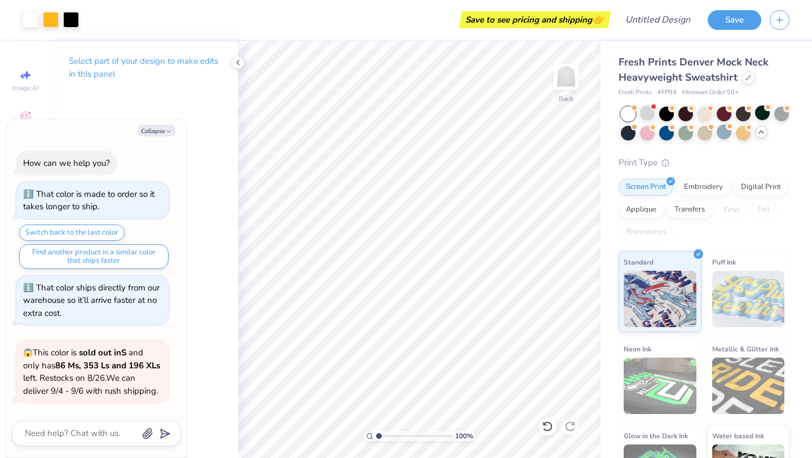
scroll to position [680, 0]
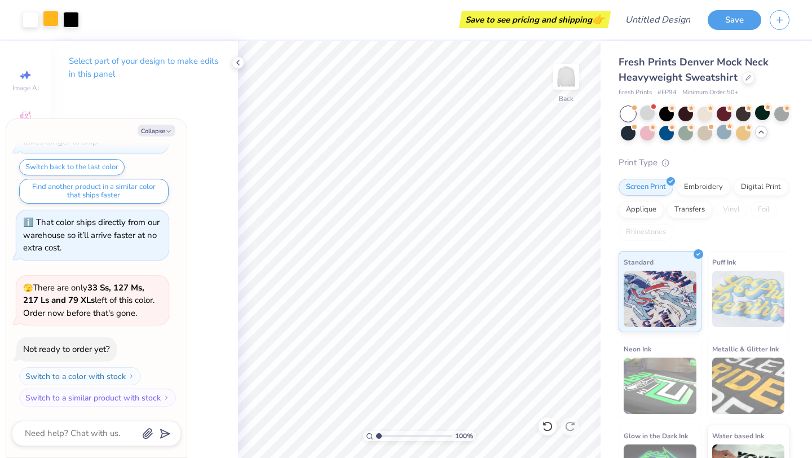
click at [55, 21] on div at bounding box center [51, 19] width 16 height 16
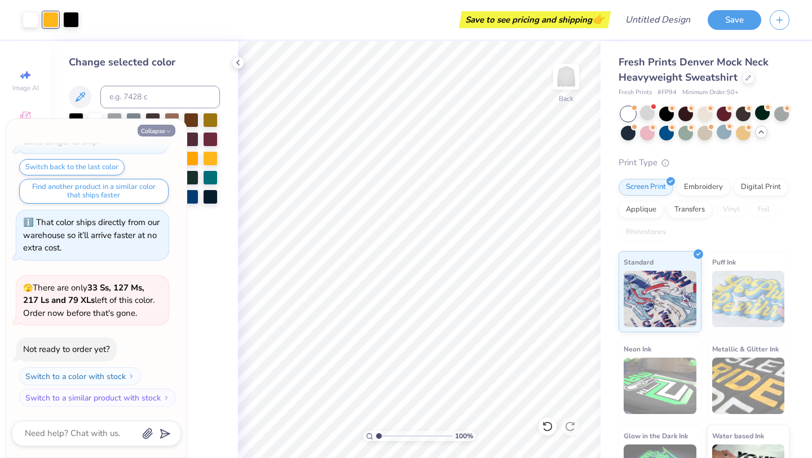
click at [165, 130] on icon "button" at bounding box center [168, 131] width 7 height 7
type textarea "x"
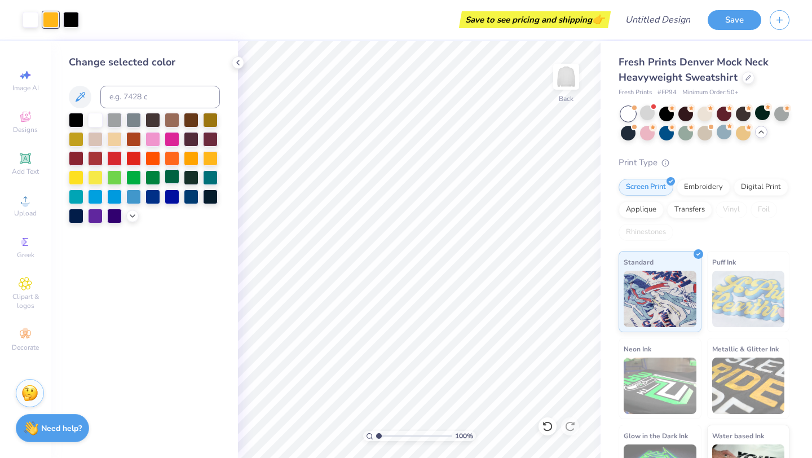
click at [167, 178] on div at bounding box center [172, 176] width 15 height 15
click at [73, 15] on div at bounding box center [71, 19] width 16 height 16
click at [28, 16] on div at bounding box center [31, 19] width 16 height 16
click at [82, 117] on div at bounding box center [76, 119] width 15 height 15
click at [68, 20] on div "Save to see pricing and shipping 👉" at bounding box center [337, 19] width 541 height 39
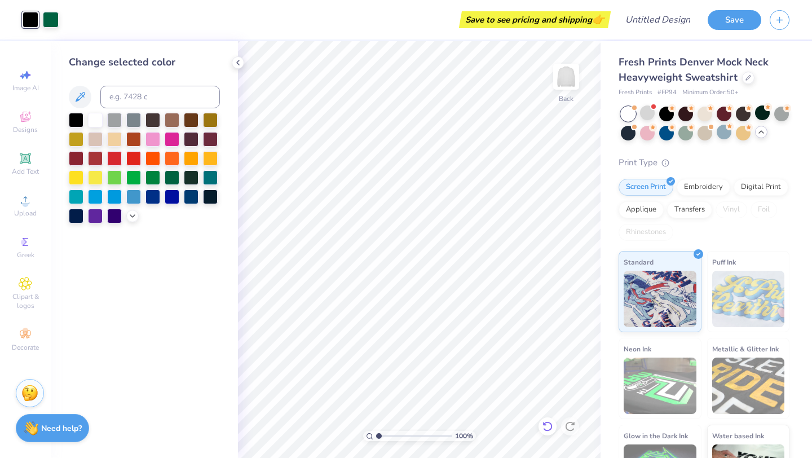
click at [548, 423] on icon at bounding box center [547, 425] width 11 height 11
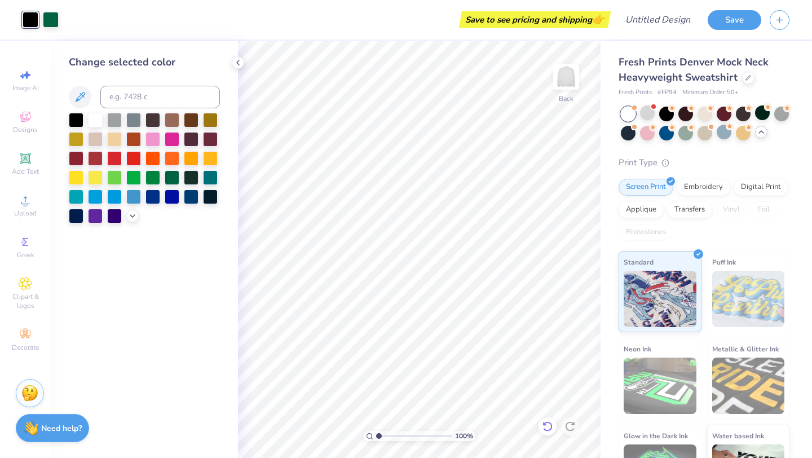
click at [548, 423] on icon at bounding box center [547, 425] width 11 height 11
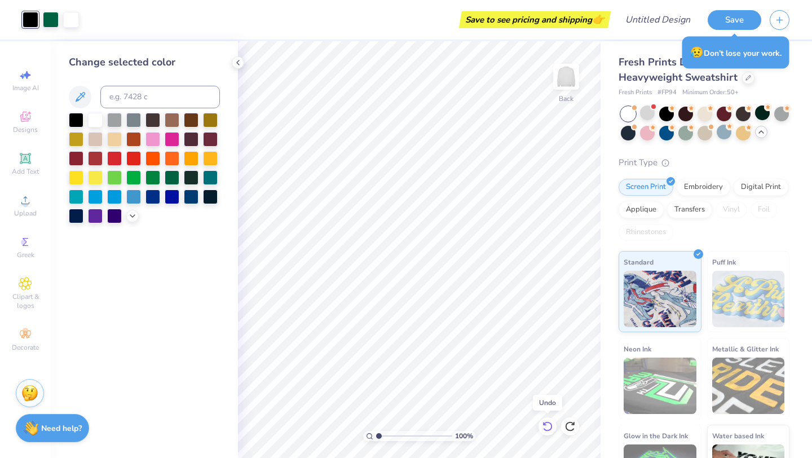
click at [548, 423] on icon at bounding box center [547, 425] width 11 height 11
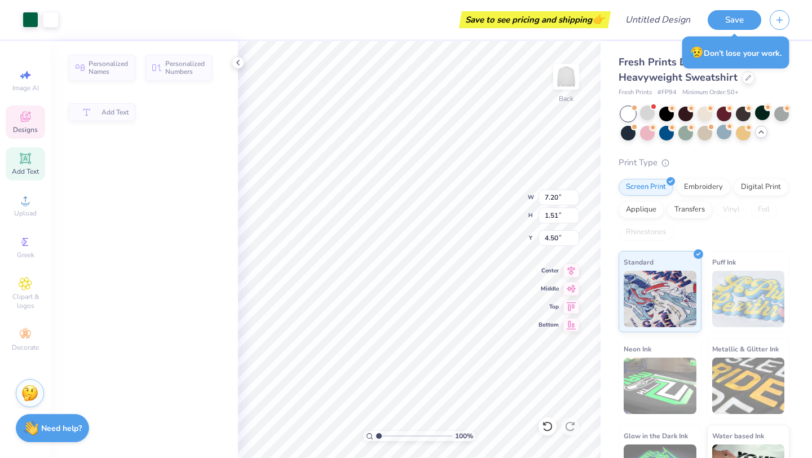
type input "7.20"
type input "1.51"
type input "4.50"
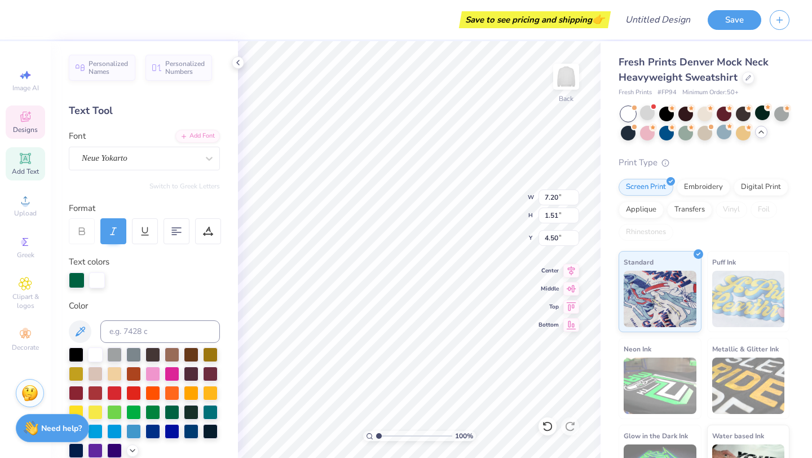
scroll to position [0, 4]
type textarea "Tri-Delta x Theta Chi"
click at [561, 200] on div "100 % Back W 7.20 7.20 " H 1.51 1.51 " Y 4.50 4.50 " Center Middle Top Bottom" at bounding box center [419, 249] width 362 height 417
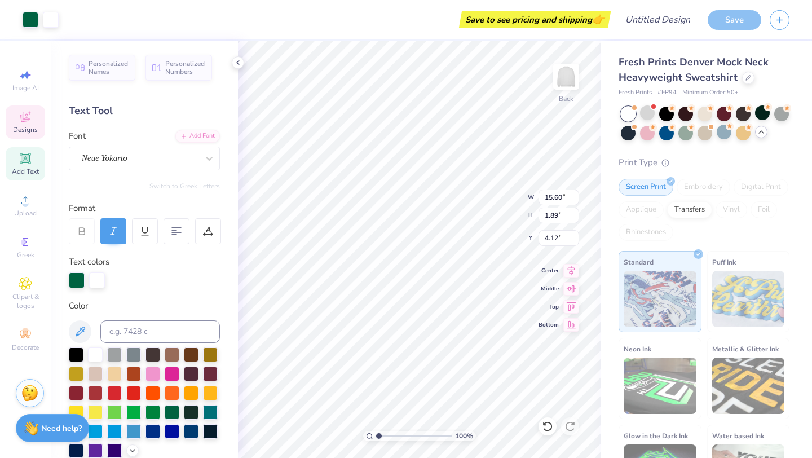
type input "4.12"
type input "3.01"
type input "1.70"
type input "10.00"
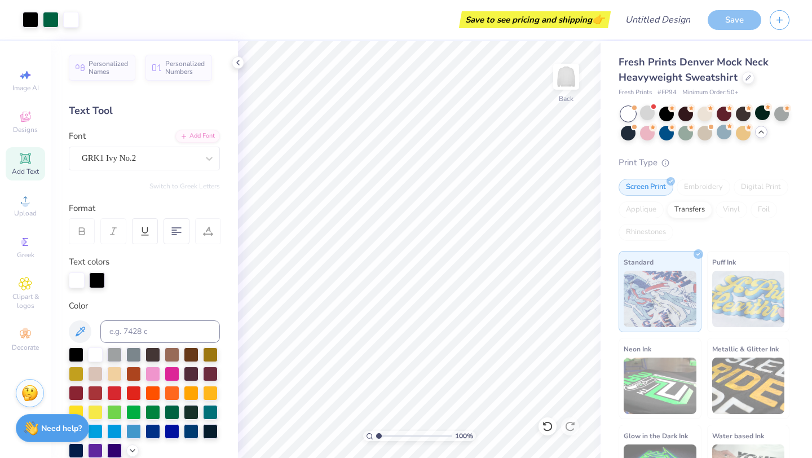
click at [597, 15] on span "👉" at bounding box center [598, 19] width 12 height 14
click at [12, 124] on div "Designs" at bounding box center [25, 121] width 39 height 33
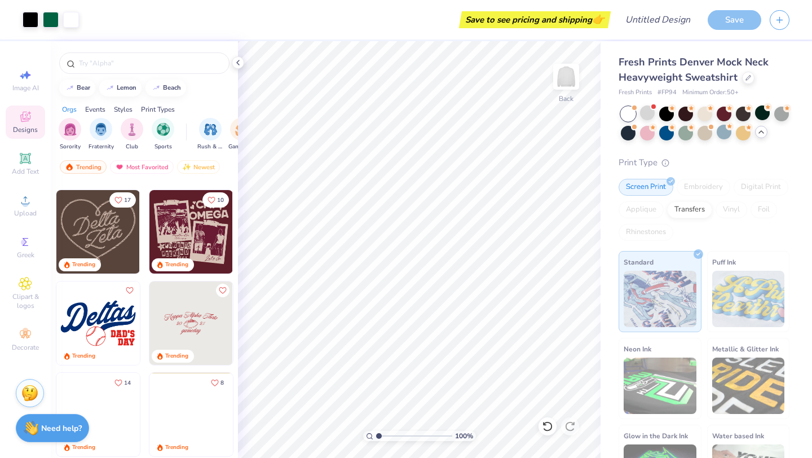
scroll to position [814, 0]
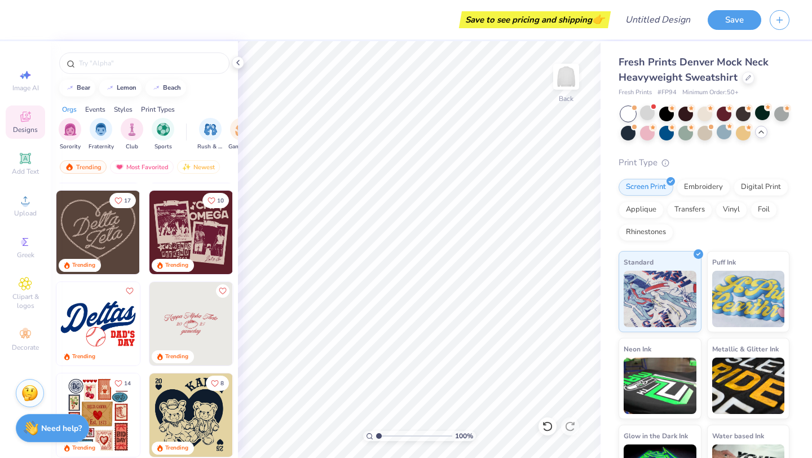
click at [183, 219] on img at bounding box center [190, 232] width 83 height 83
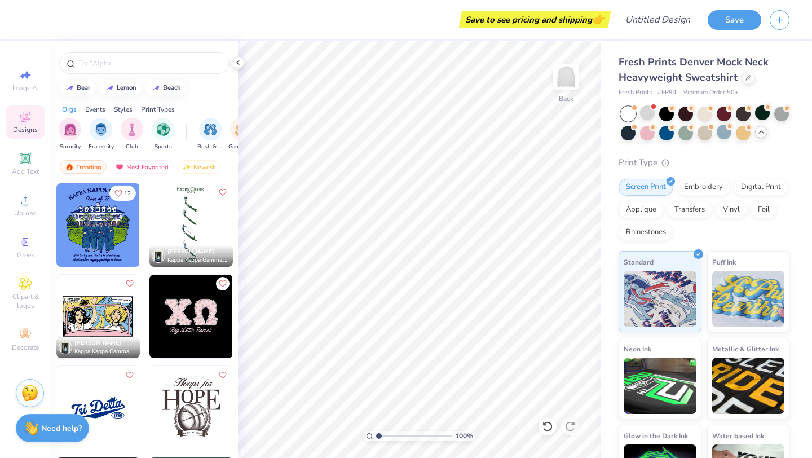
scroll to position [3012, 0]
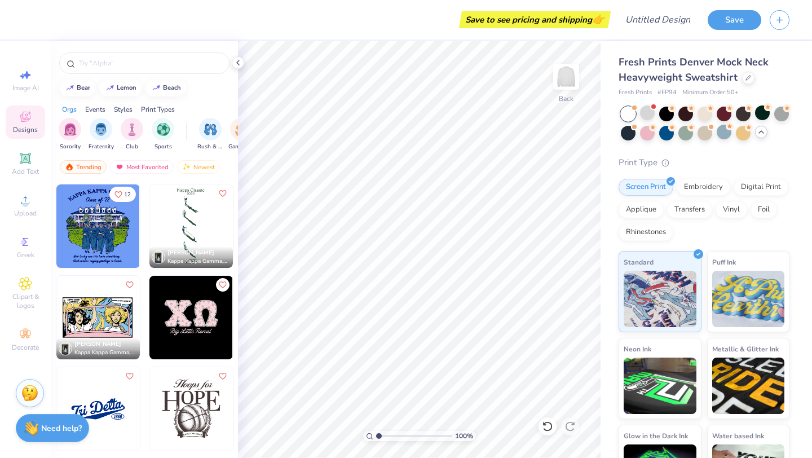
click at [106, 231] on img at bounding box center [97, 225] width 83 height 83
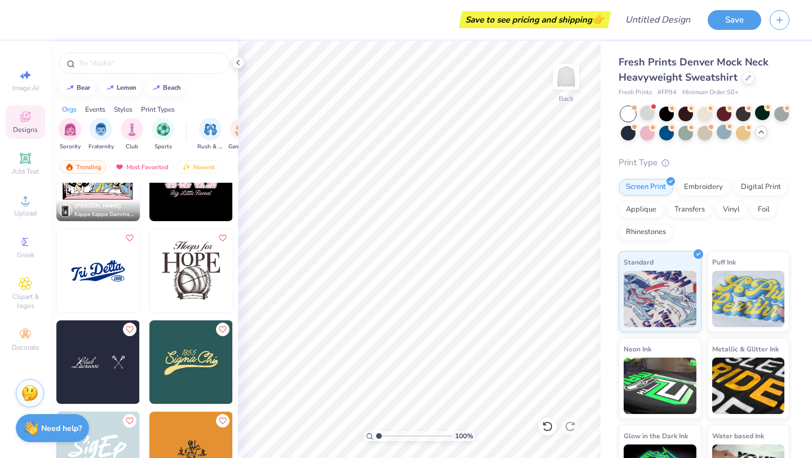
scroll to position [3155, 0]
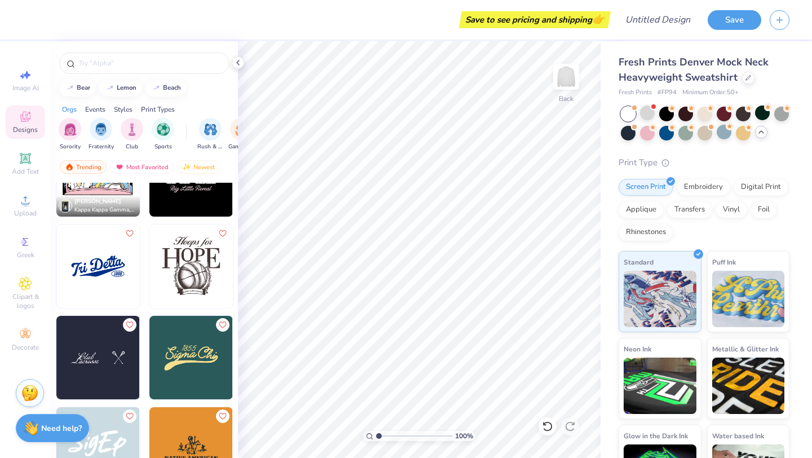
click at [599, 20] on span "👉" at bounding box center [598, 19] width 12 height 14
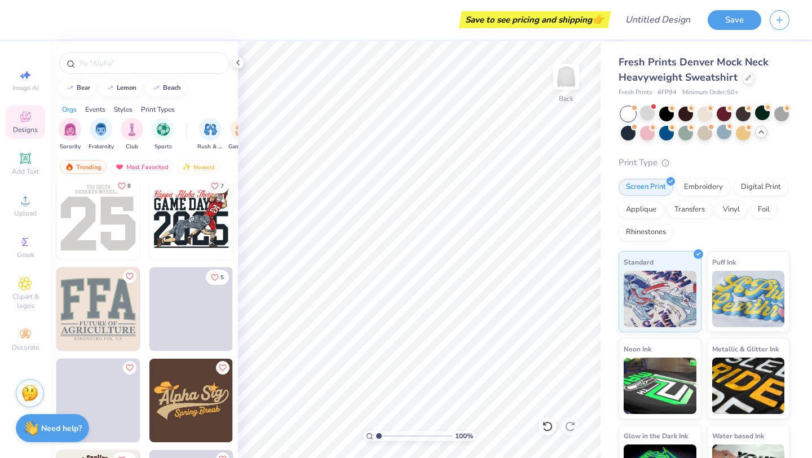
scroll to position [5122, 0]
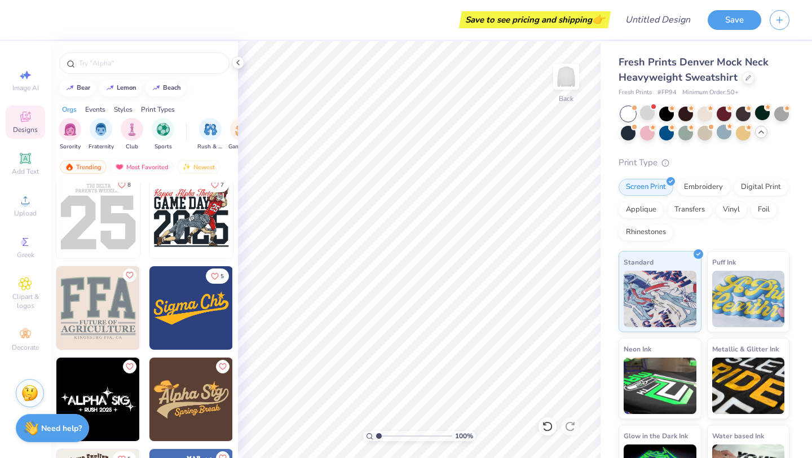
click at [186, 222] on img at bounding box center [190, 216] width 83 height 83
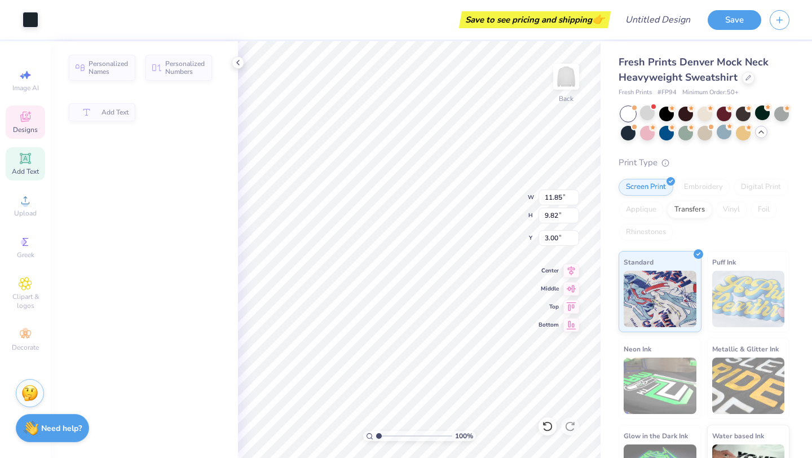
type input "11.85"
type input "9.82"
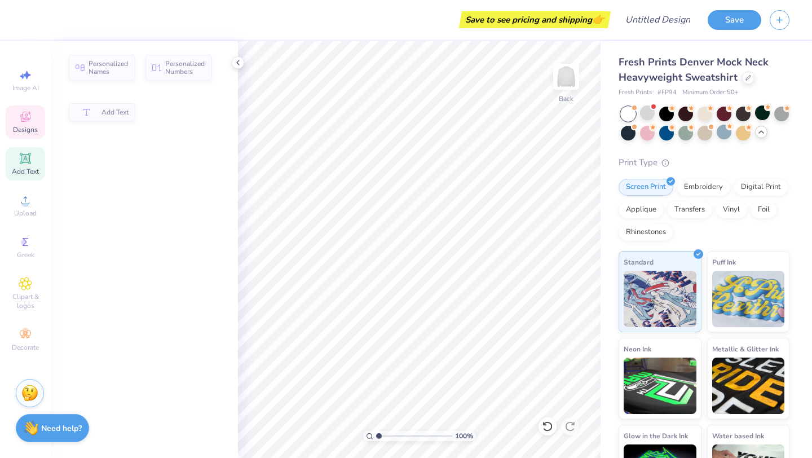
click at [28, 118] on icon at bounding box center [25, 117] width 10 height 10
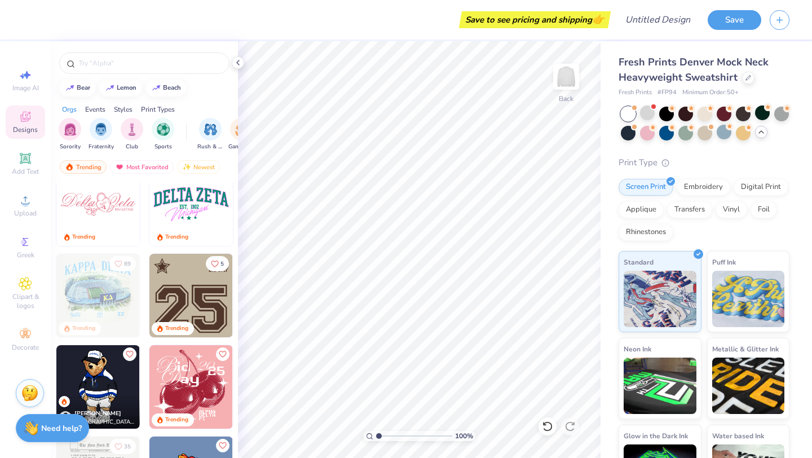
scroll to position [1514, 0]
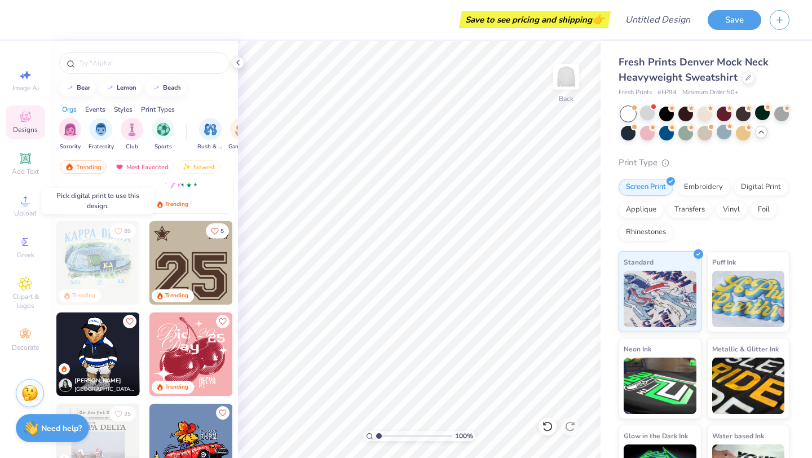
click at [119, 255] on img at bounding box center [97, 262] width 83 height 83
click at [107, 268] on img at bounding box center [97, 262] width 83 height 83
click at [89, 269] on img at bounding box center [97, 262] width 83 height 83
click at [761, 188] on div "Digital Print" at bounding box center [760, 185] width 55 height 17
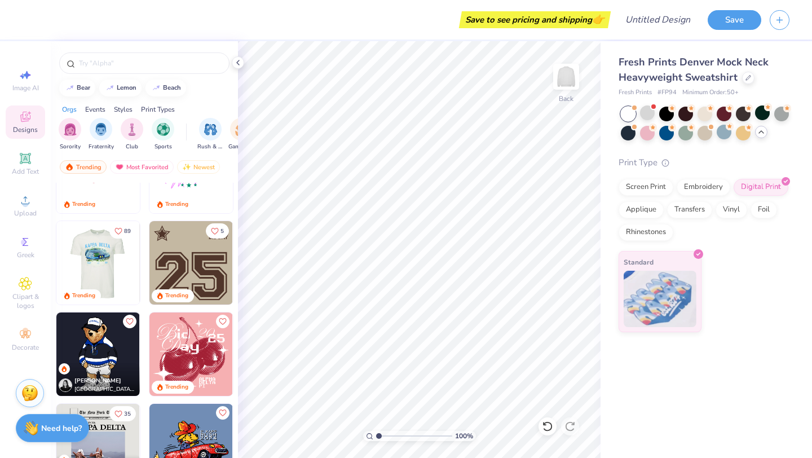
click at [104, 254] on img at bounding box center [97, 262] width 83 height 83
